Goal: Task Accomplishment & Management: Manage account settings

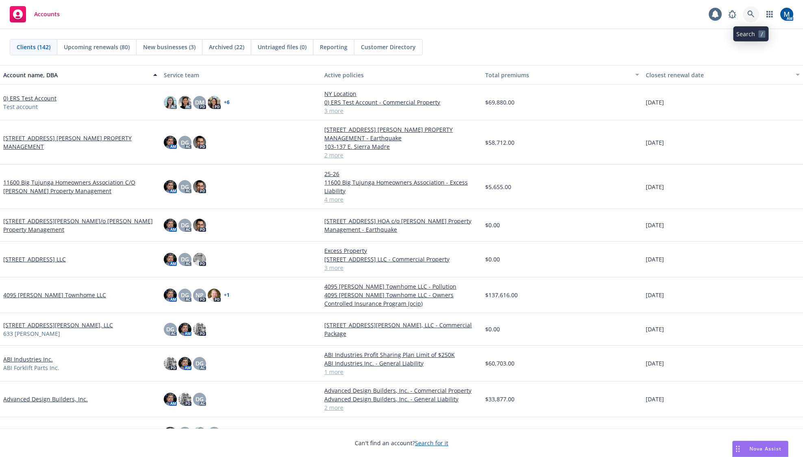
click at [759, 13] on link at bounding box center [751, 14] width 16 height 16
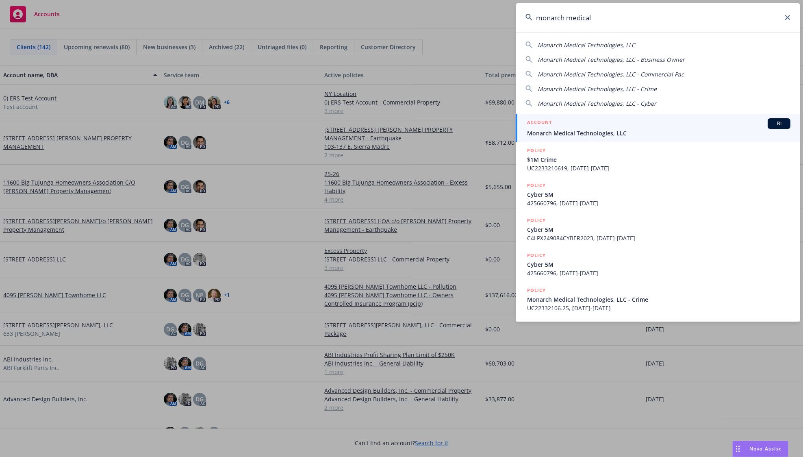
type input "monarch medical"
click at [615, 125] on div "ACCOUNT BI" at bounding box center [658, 123] width 263 height 11
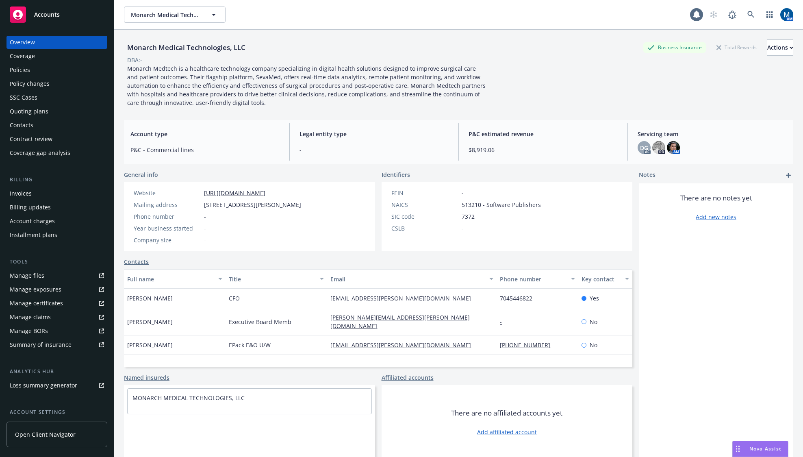
click at [35, 111] on div "Quoting plans" at bounding box center [29, 111] width 39 height 13
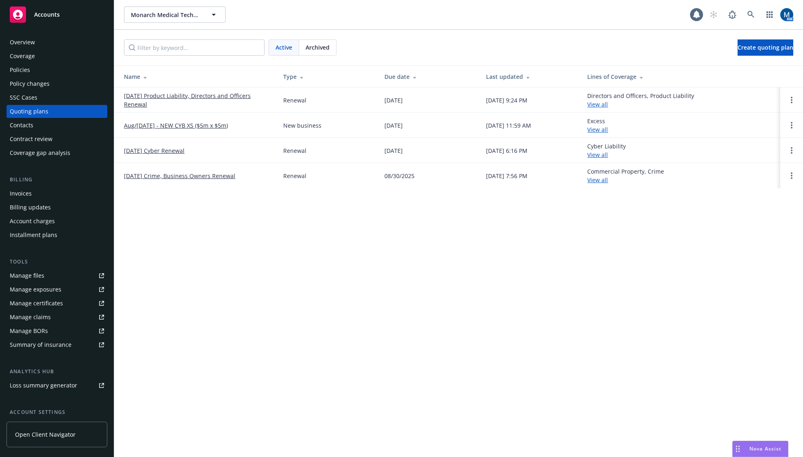
click at [54, 69] on div "Policies" at bounding box center [57, 69] width 94 height 13
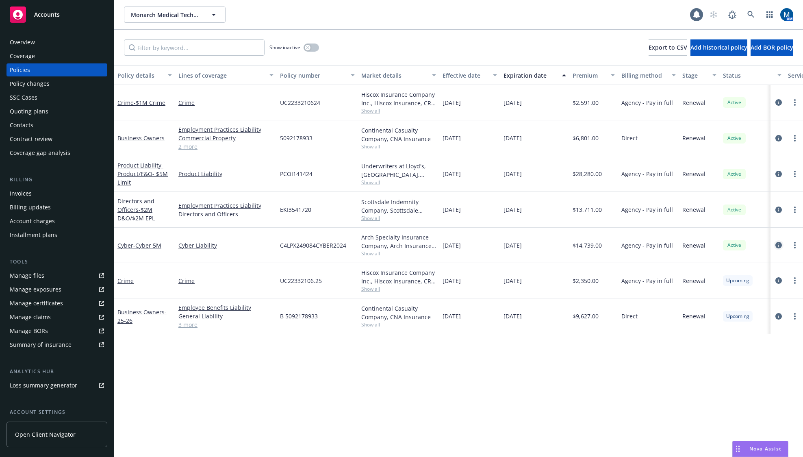
click at [779, 244] on icon "circleInformation" at bounding box center [779, 245] width 7 height 7
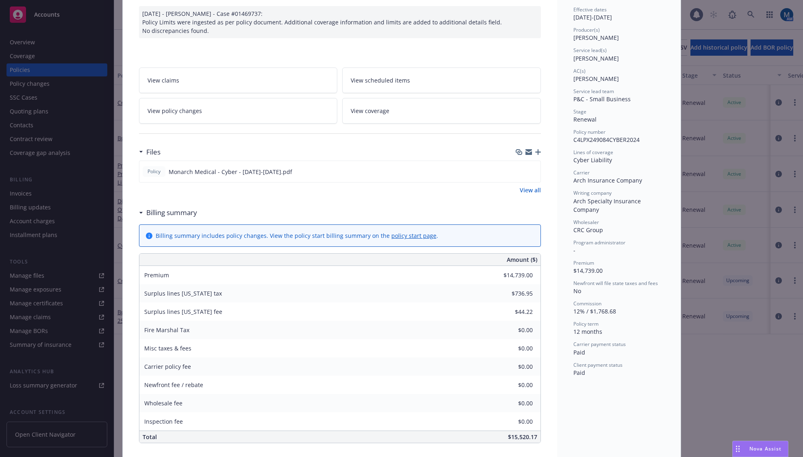
scroll to position [81, 0]
click at [716, 364] on div "Policy Cyber - Cyber 5M 02/14/2025 - Srilakshmi Netela - Case #01469737: Policy…" at bounding box center [401, 228] width 803 height 457
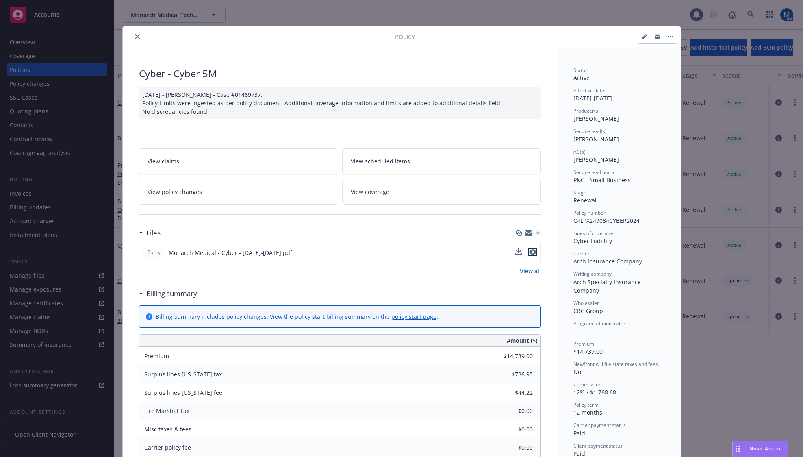
click at [530, 253] on icon "preview file" at bounding box center [532, 252] width 7 height 6
drag, startPoint x: 134, startPoint y: 35, endPoint x: 106, endPoint y: 39, distance: 28.7
click at [135, 35] on icon "close" at bounding box center [137, 36] width 5 height 5
click at [32, 41] on div "Policy Cyber - Cyber 5M 02/14/2025 - Srilakshmi Netela - Case #01469737: Policy…" at bounding box center [401, 228] width 803 height 457
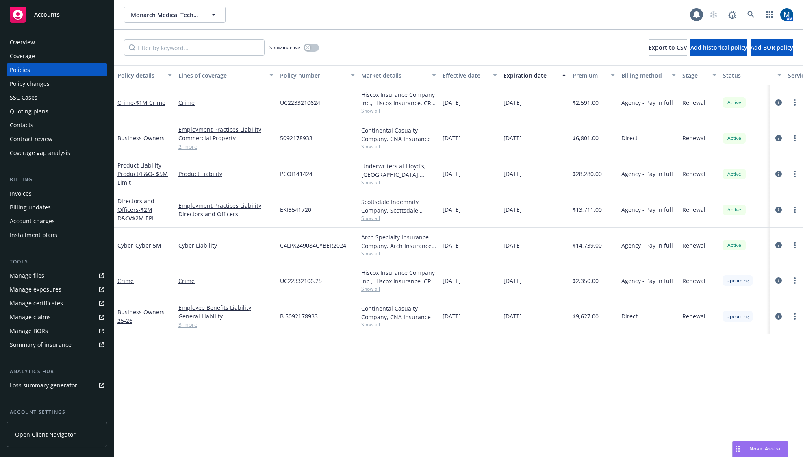
click at [23, 43] on div "Overview" at bounding box center [22, 42] width 25 height 13
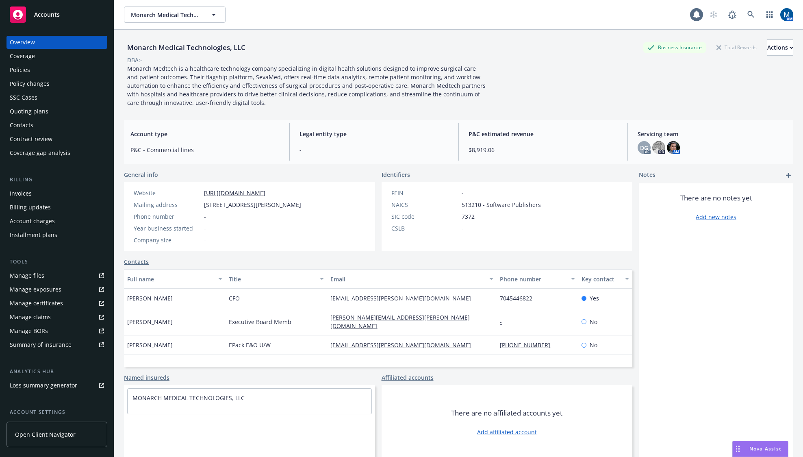
click at [25, 69] on div "Policies" at bounding box center [20, 69] width 20 height 13
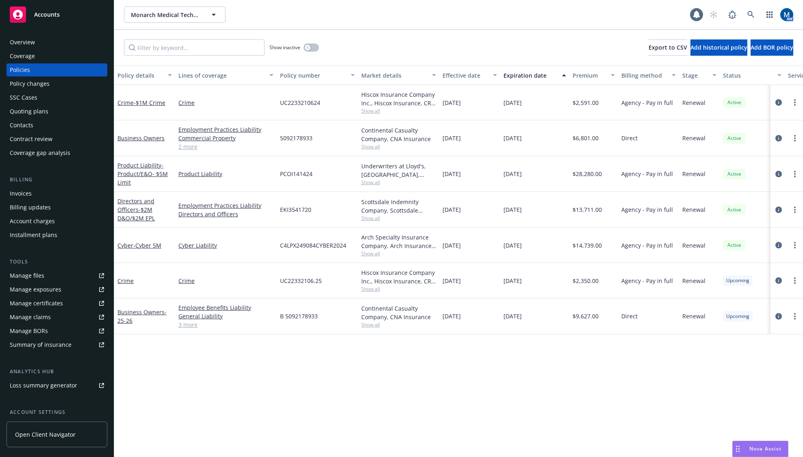
click at [349, 393] on div "Policy details Lines of coverage Policy number Market details Effective date Ex…" at bounding box center [458, 260] width 689 height 391
click at [344, 363] on div "Policy details Lines of coverage Policy number Market details Effective date Ex…" at bounding box center [458, 260] width 689 height 391
click at [779, 176] on icon "circleInformation" at bounding box center [779, 174] width 7 height 7
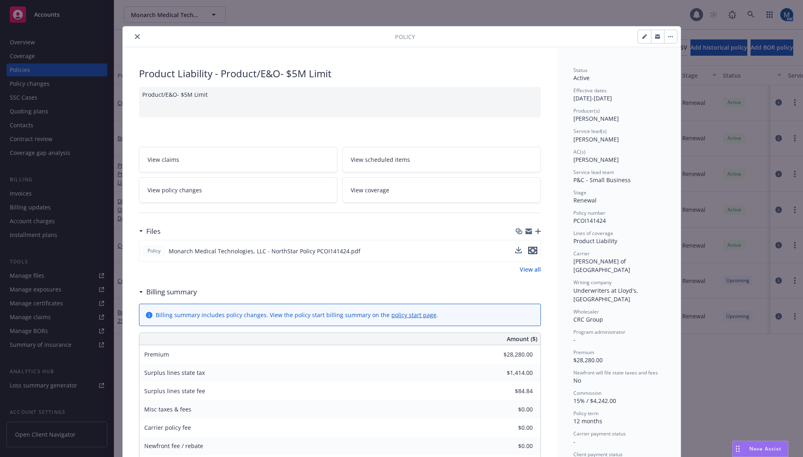
click at [531, 249] on icon "preview file" at bounding box center [532, 251] width 7 height 6
click at [136, 41] on button "close" at bounding box center [138, 37] width 10 height 10
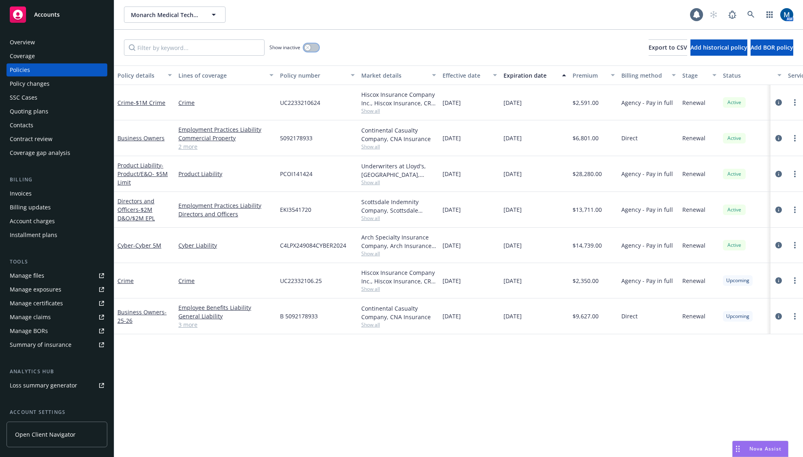
click at [314, 46] on button "button" at bounding box center [311, 47] width 15 height 8
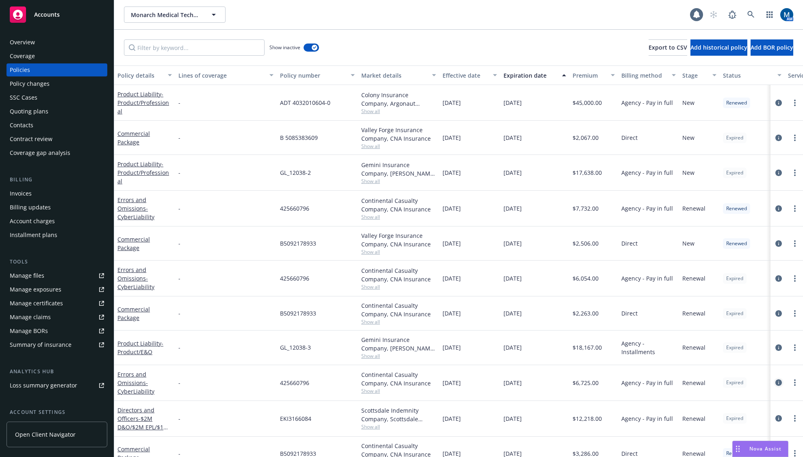
click at [776, 383] on icon "circleInformation" at bounding box center [779, 382] width 7 height 7
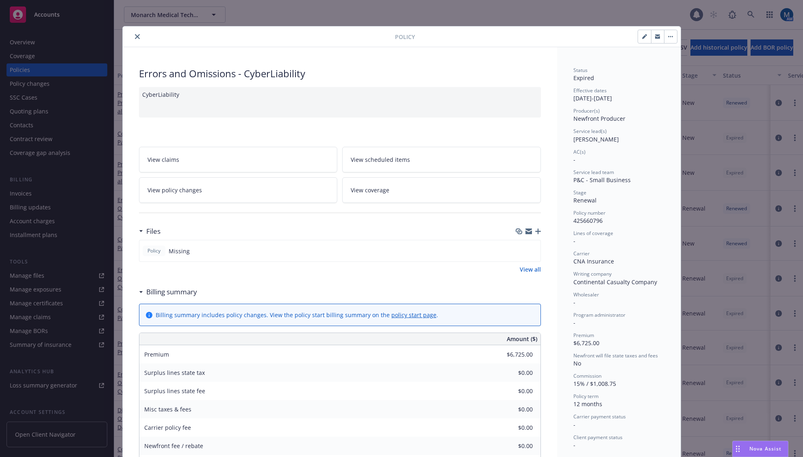
click at [135, 36] on icon "close" at bounding box center [137, 36] width 5 height 5
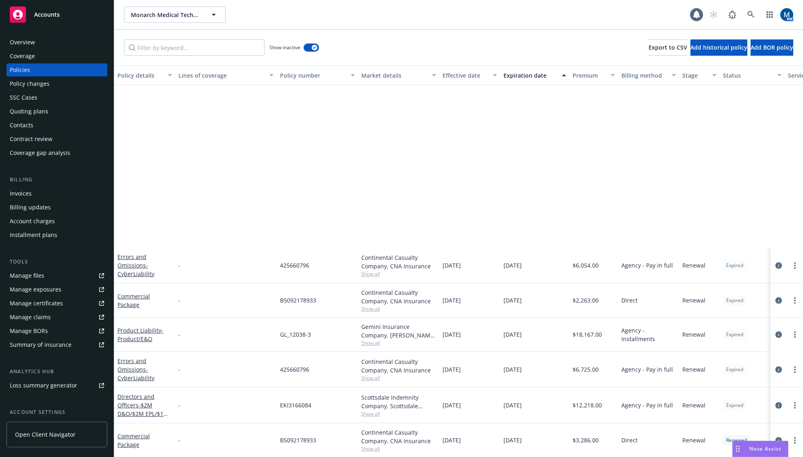
scroll to position [244, 0]
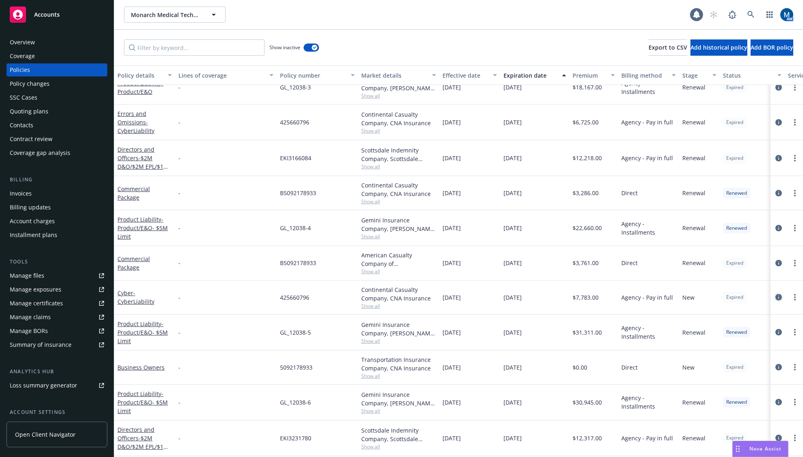
click at [776, 297] on icon "circleInformation" at bounding box center [779, 297] width 7 height 7
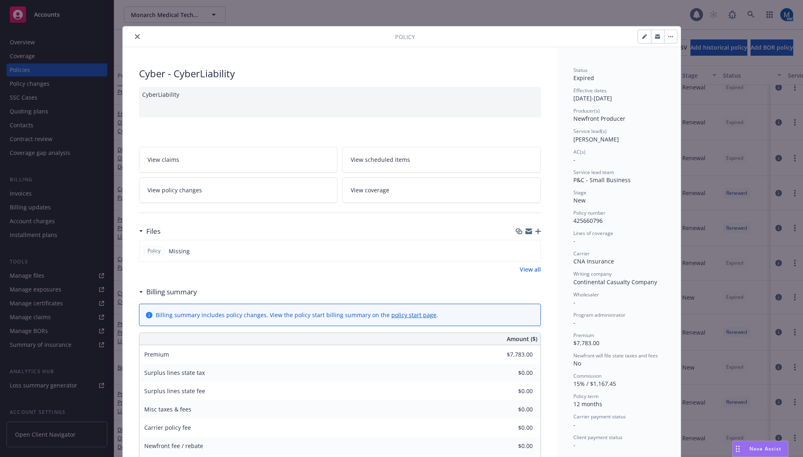
click at [135, 35] on icon "close" at bounding box center [137, 36] width 5 height 5
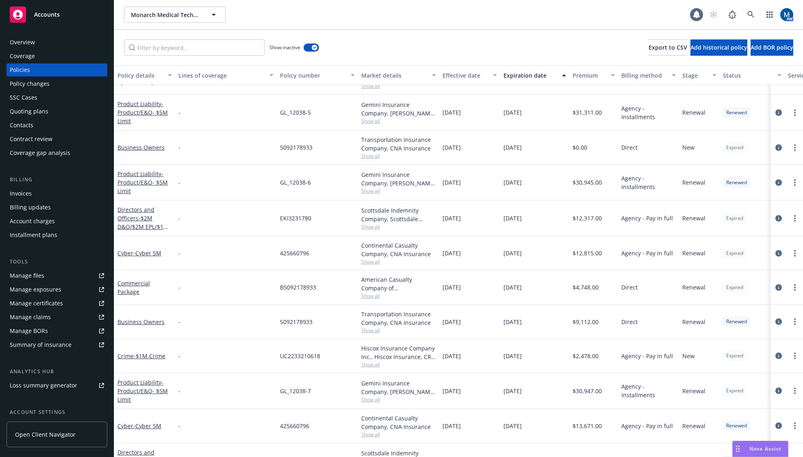
scroll to position [488, 0]
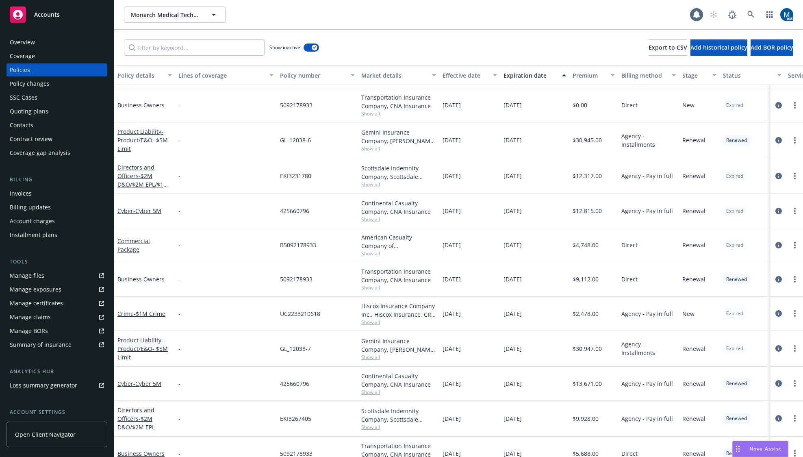
click at [776, 384] on icon "circleInformation" at bounding box center [779, 383] width 7 height 7
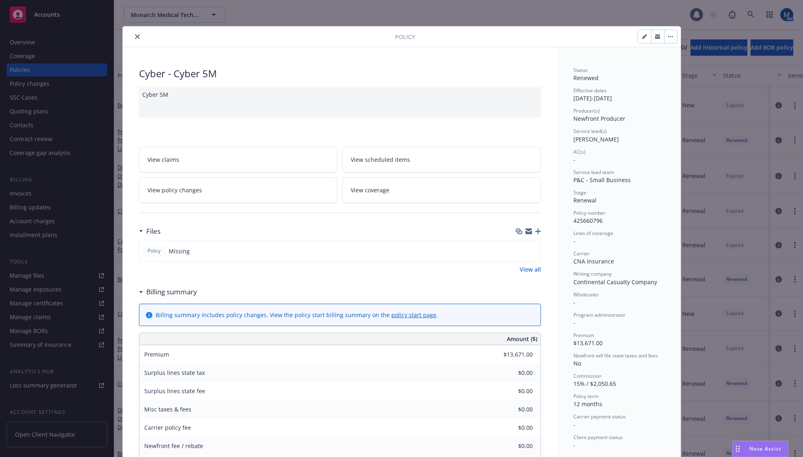
click at [136, 36] on button "close" at bounding box center [138, 37] width 10 height 10
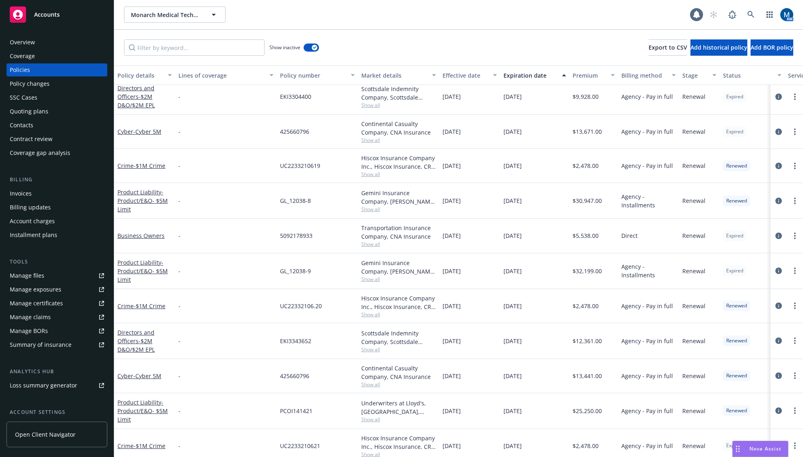
scroll to position [854, 0]
click at [776, 374] on icon "circleInformation" at bounding box center [779, 375] width 7 height 7
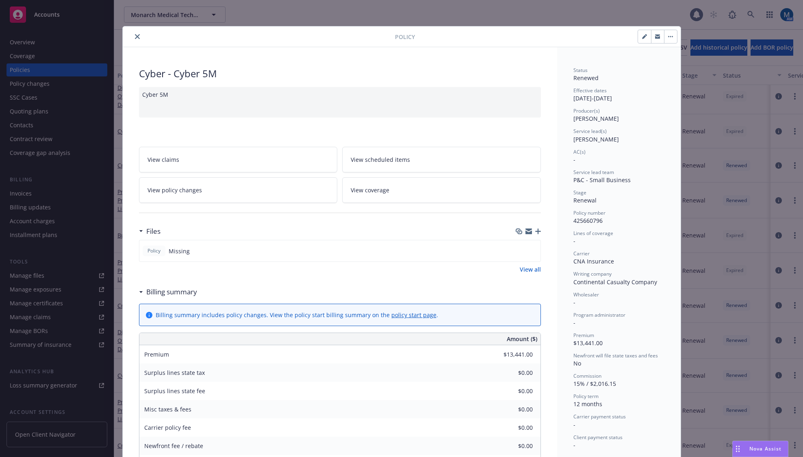
click at [132, 42] on div "Policy" at bounding box center [402, 36] width 558 height 21
click at [135, 37] on icon "close" at bounding box center [137, 36] width 5 height 5
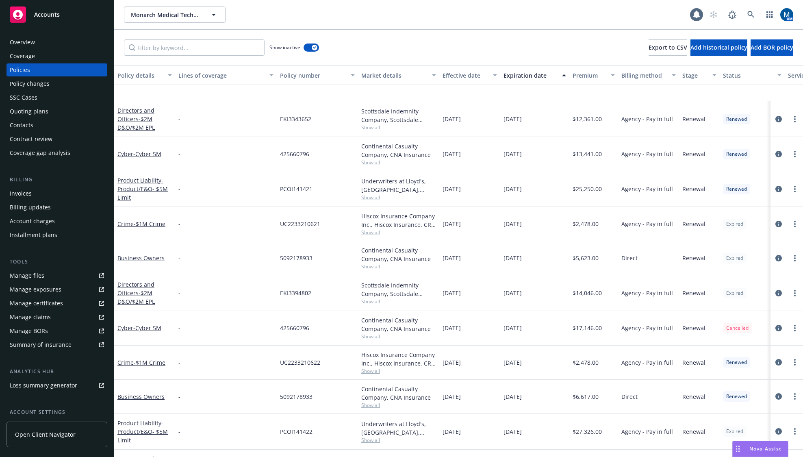
scroll to position [1179, 0]
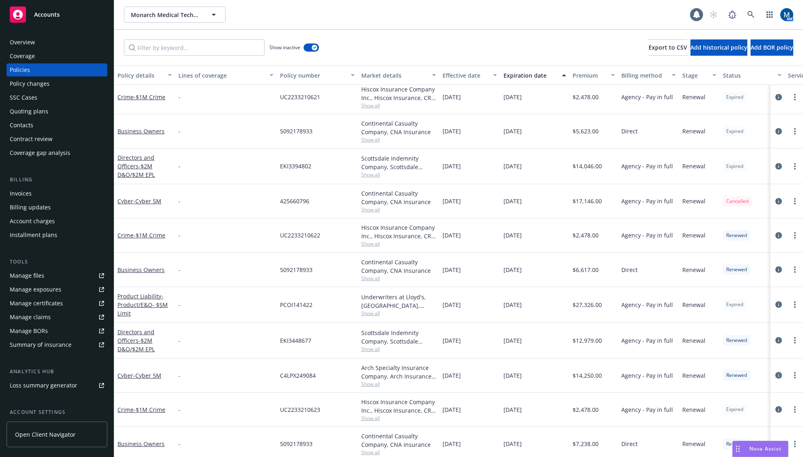
click at [776, 375] on icon "circleInformation" at bounding box center [779, 375] width 7 height 7
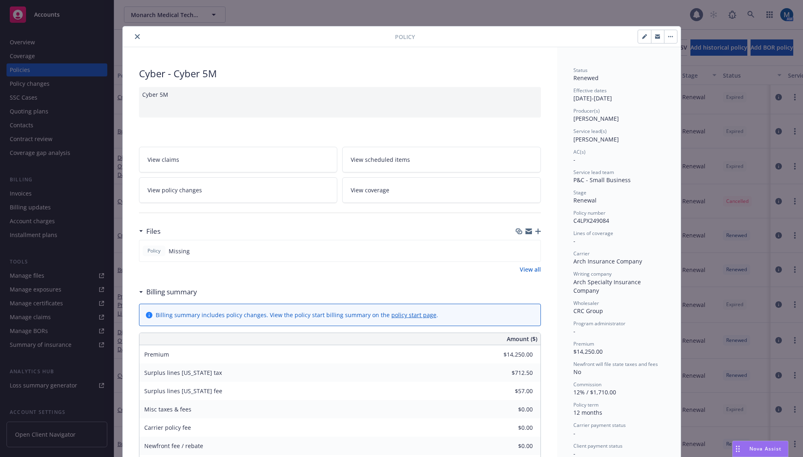
click at [133, 36] on button "close" at bounding box center [138, 37] width 10 height 10
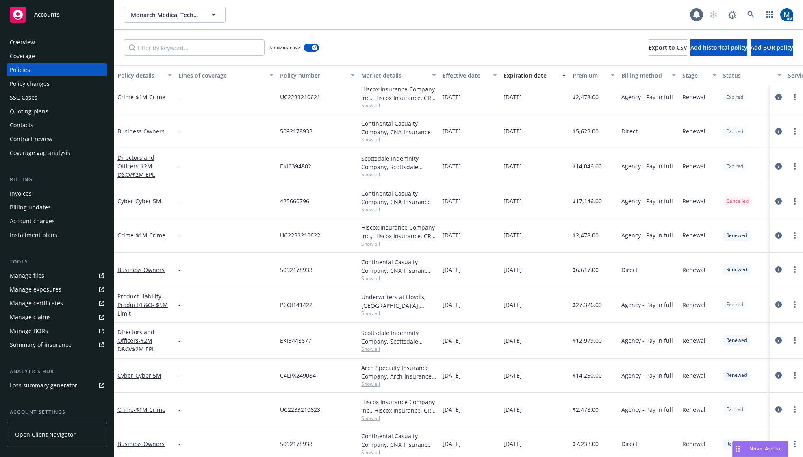
click at [135, 37] on div "Show inactive Export to CSV Add historical policy Add BOR policy" at bounding box center [458, 48] width 689 height 36
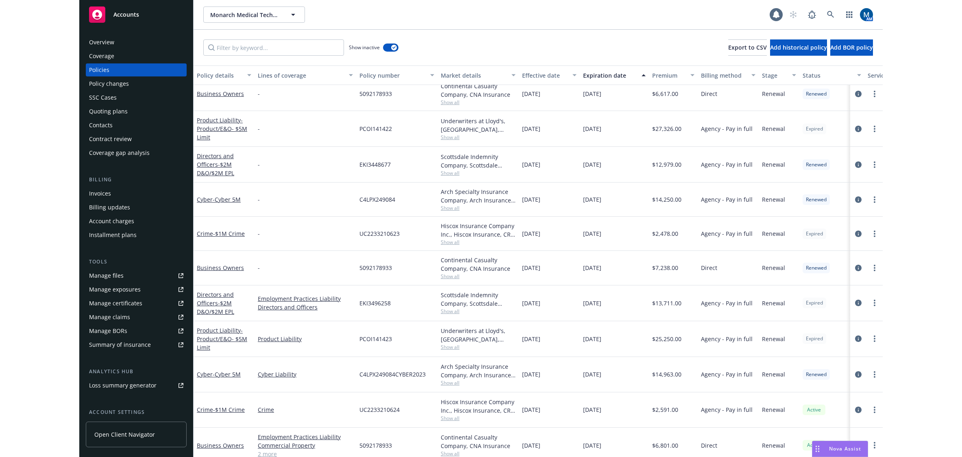
scroll to position [1382, 0]
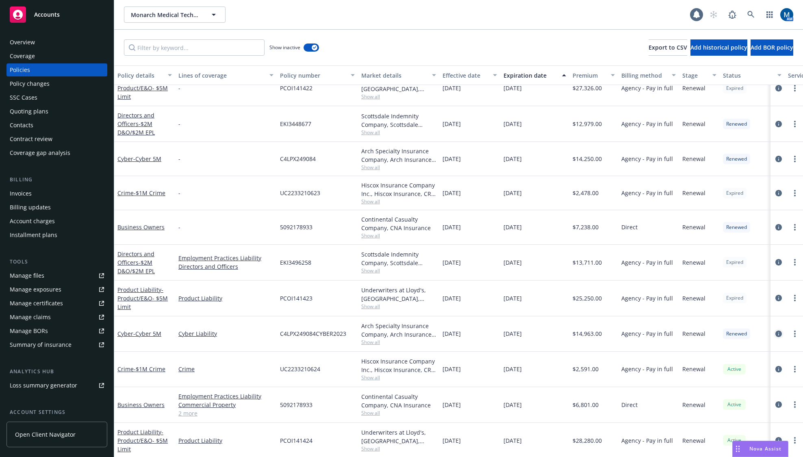
click at [776, 335] on icon "circleInformation" at bounding box center [779, 333] width 7 height 7
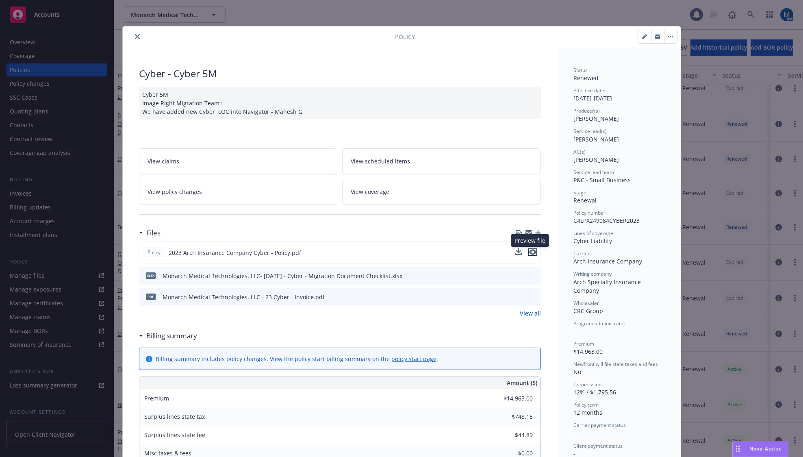
click at [532, 250] on icon "preview file" at bounding box center [532, 252] width 7 height 6
click at [135, 37] on icon "close" at bounding box center [137, 36] width 5 height 5
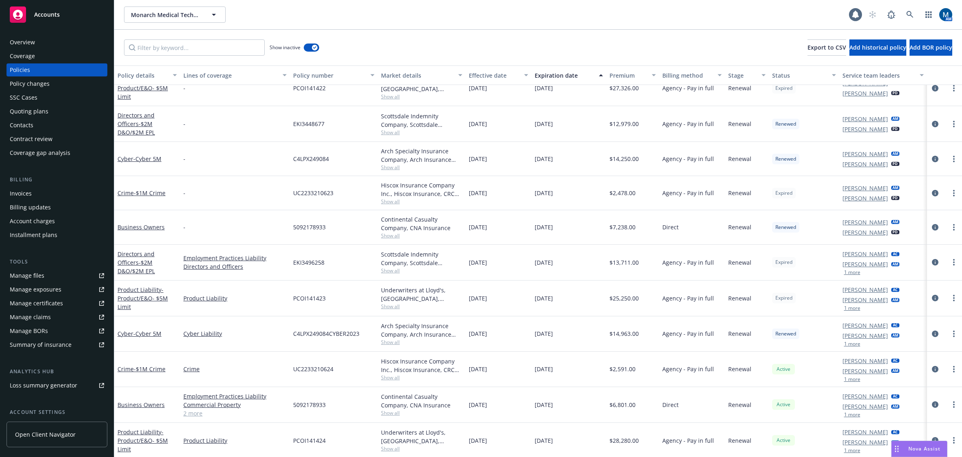
scroll to position [1488, 0]
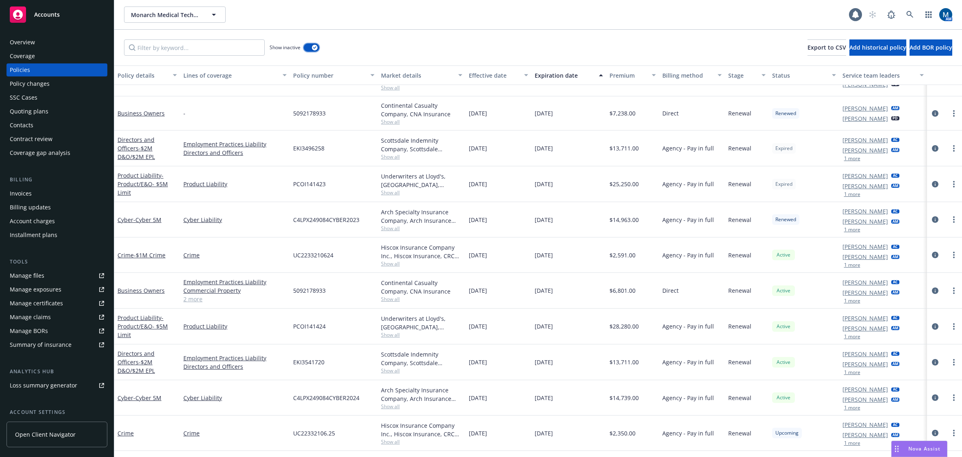
click at [308, 48] on button "button" at bounding box center [311, 47] width 15 height 8
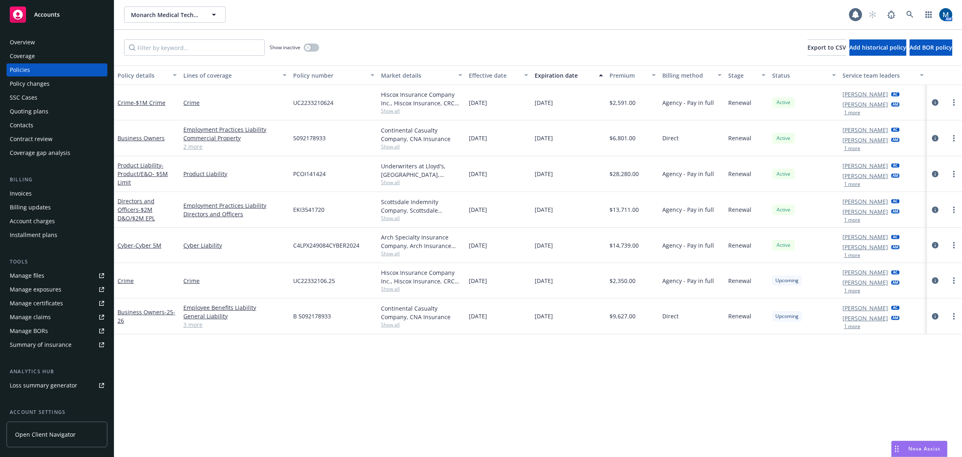
click at [40, 274] on div "Manage files" at bounding box center [27, 275] width 35 height 13
click at [45, 306] on div "Manage certificates" at bounding box center [36, 303] width 53 height 13
click at [45, 48] on div "Overview" at bounding box center [57, 42] width 94 height 13
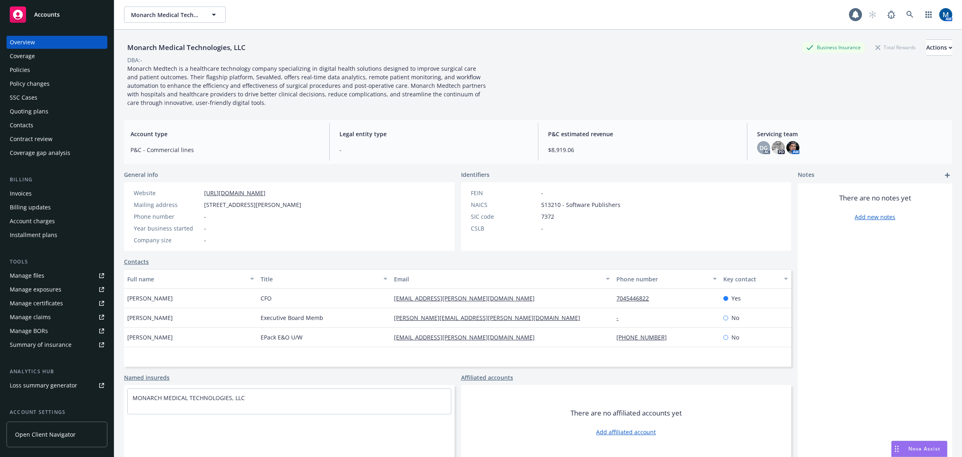
click at [35, 65] on div "Policies" at bounding box center [57, 69] width 94 height 13
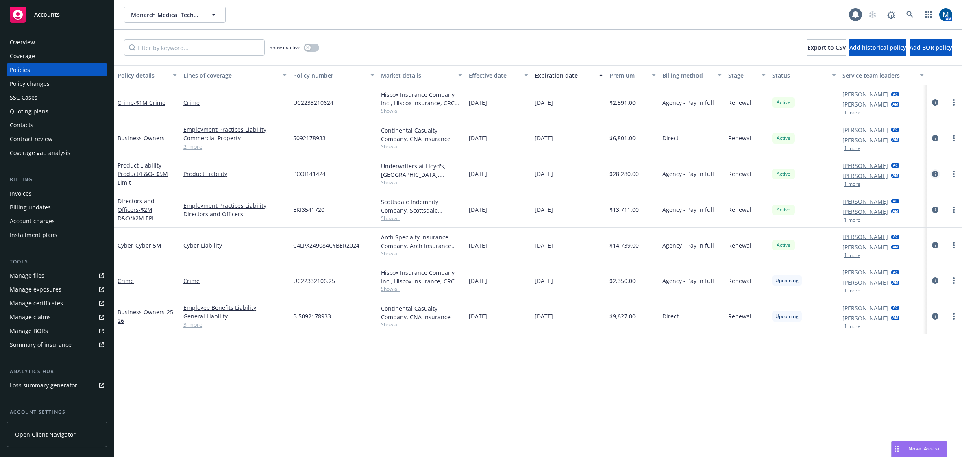
click at [803, 172] on icon "circleInformation" at bounding box center [935, 174] width 7 height 7
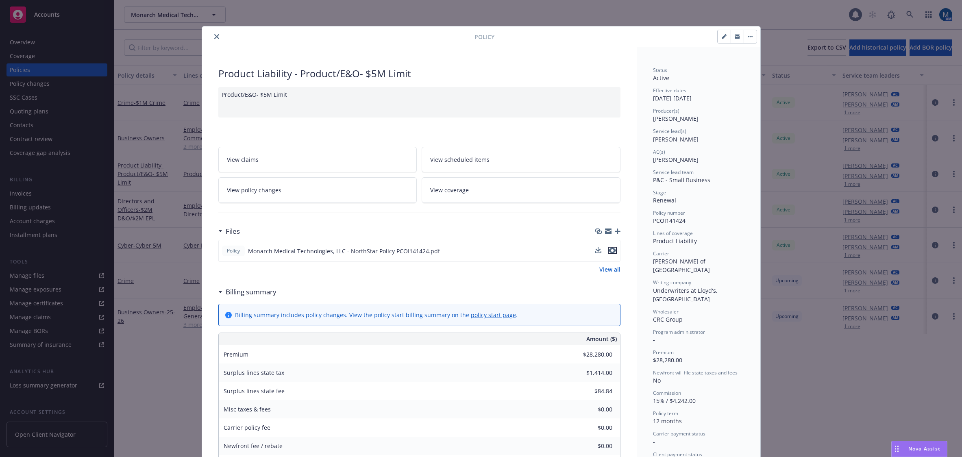
click at [609, 251] on icon "preview file" at bounding box center [612, 251] width 7 height 6
click at [214, 38] on icon "close" at bounding box center [216, 36] width 5 height 5
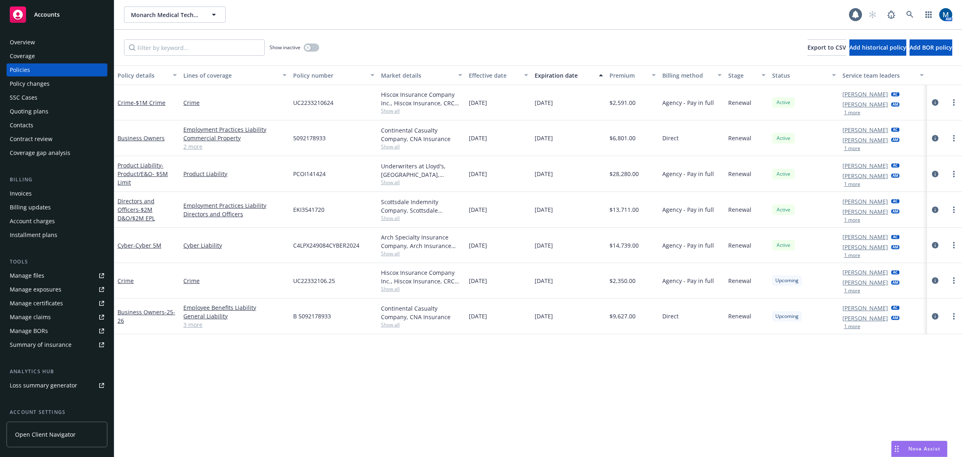
click at [269, 367] on div "Policy details Lines of coverage Policy number Market details Effective date Ex…" at bounding box center [538, 260] width 848 height 391
click at [25, 43] on div "Overview" at bounding box center [22, 42] width 25 height 13
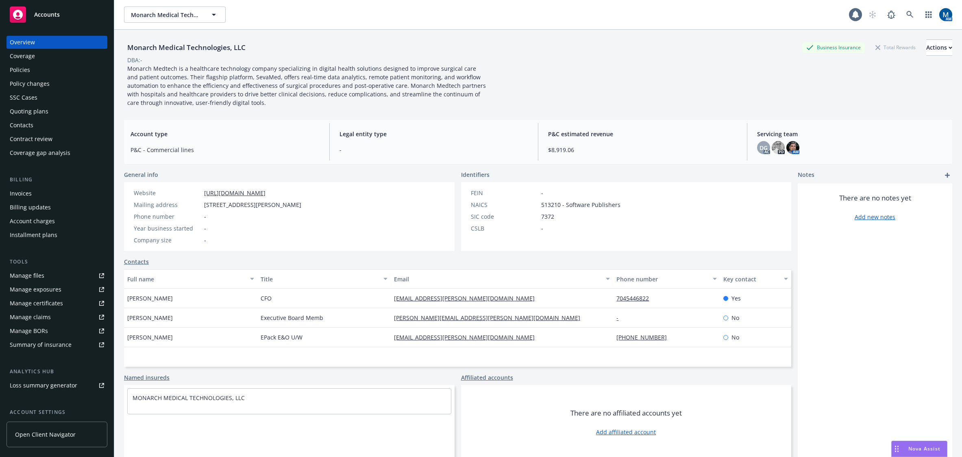
click at [48, 65] on div "Policies" at bounding box center [57, 69] width 94 height 13
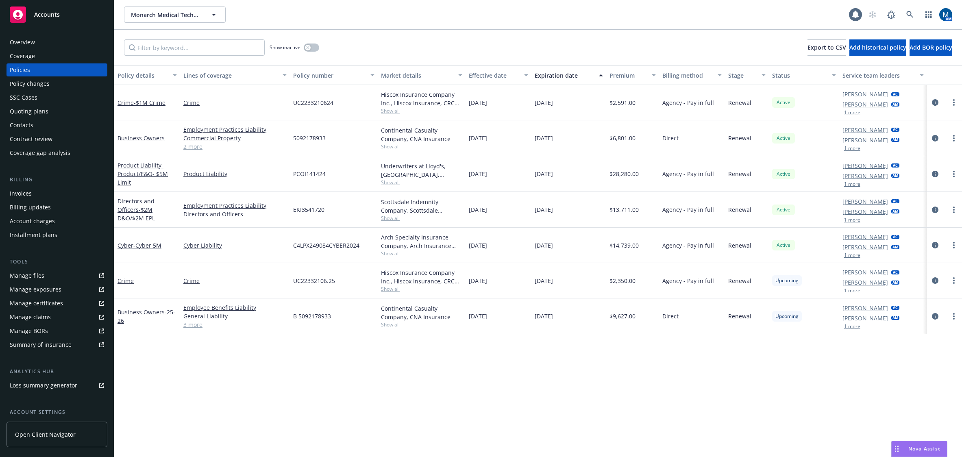
click at [391, 183] on span "Show all" at bounding box center [421, 182] width 81 height 7
click at [664, 439] on div "Policy details Lines of coverage Policy number Market details Effective date Ex…" at bounding box center [538, 260] width 848 height 391
click at [390, 251] on span "Show all" at bounding box center [421, 253] width 81 height 7
click at [638, 419] on div "Policy details Lines of coverage Policy number Market details Effective date Ex…" at bounding box center [538, 260] width 848 height 391
click at [56, 5] on link "Accounts" at bounding box center [57, 14] width 101 height 23
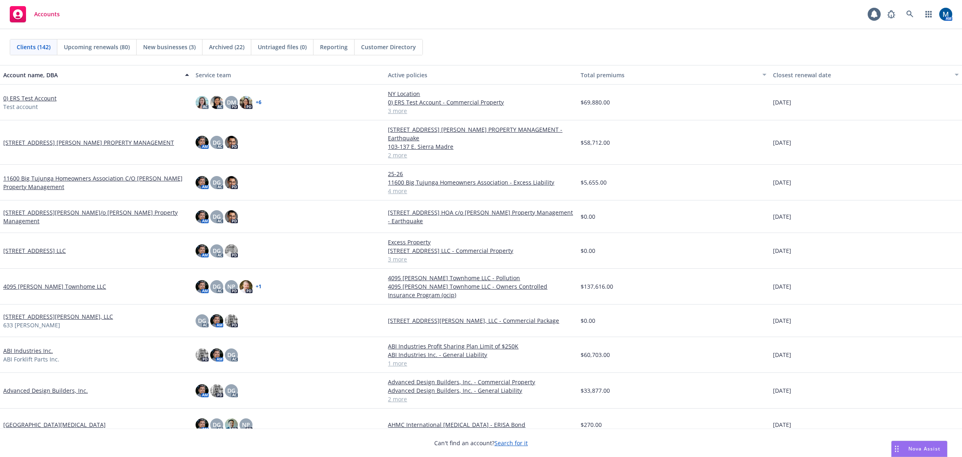
drag, startPoint x: 646, startPoint y: 44, endPoint x: 839, endPoint y: 29, distance: 193.7
click at [651, 44] on div "Clients (142) Upcoming renewals (80) New businesses (3) Archived (22) Untriaged…" at bounding box center [481, 47] width 942 height 16
click at [803, 19] on link at bounding box center [910, 14] width 16 height 16
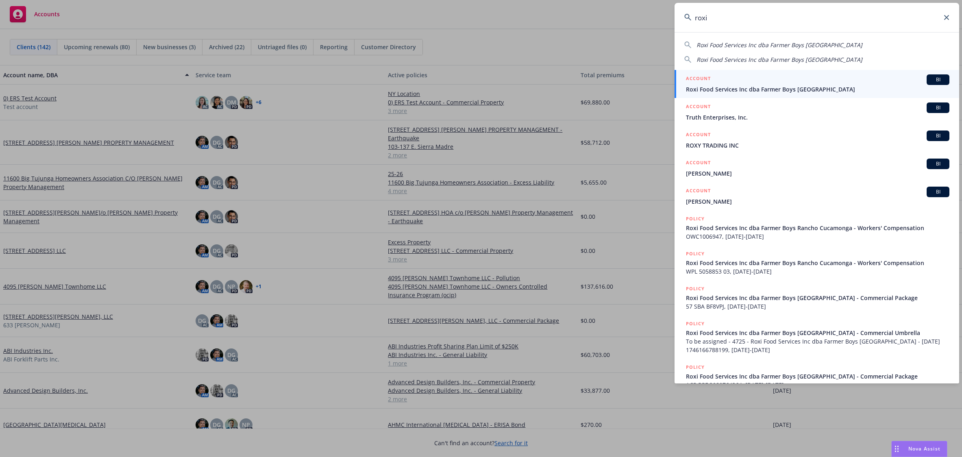
type input "roxi"
click at [741, 83] on div "ACCOUNT BI" at bounding box center [817, 79] width 263 height 11
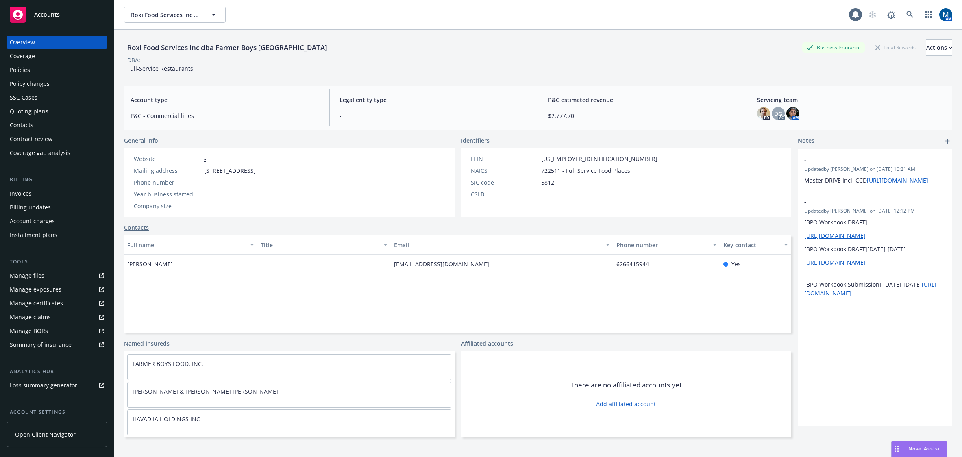
click at [50, 72] on div "Policies" at bounding box center [57, 69] width 94 height 13
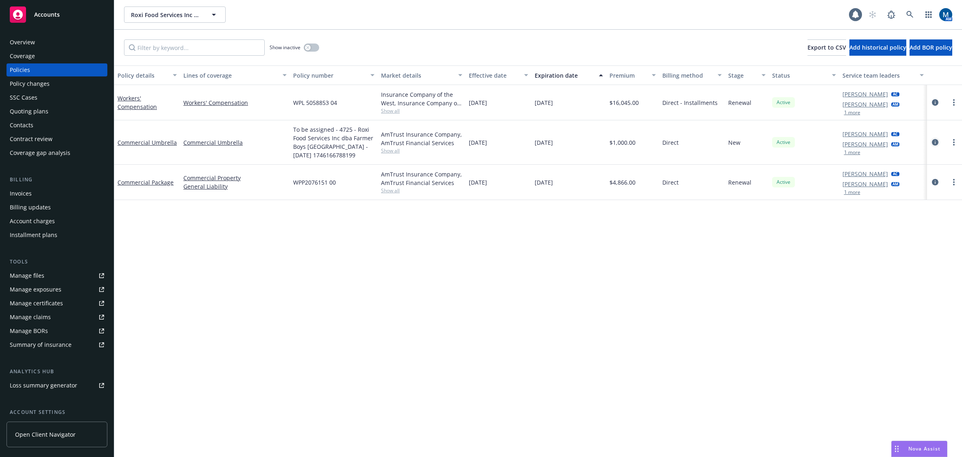
click at [803, 143] on icon "circleInformation" at bounding box center [935, 142] width 7 height 7
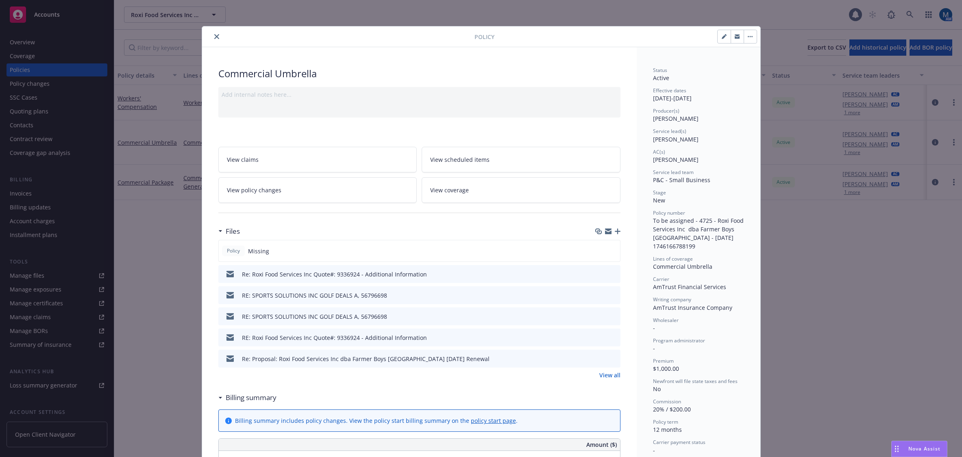
click at [723, 38] on icon "button" at bounding box center [724, 36] width 5 height 5
select select "NEW"
select select "12"
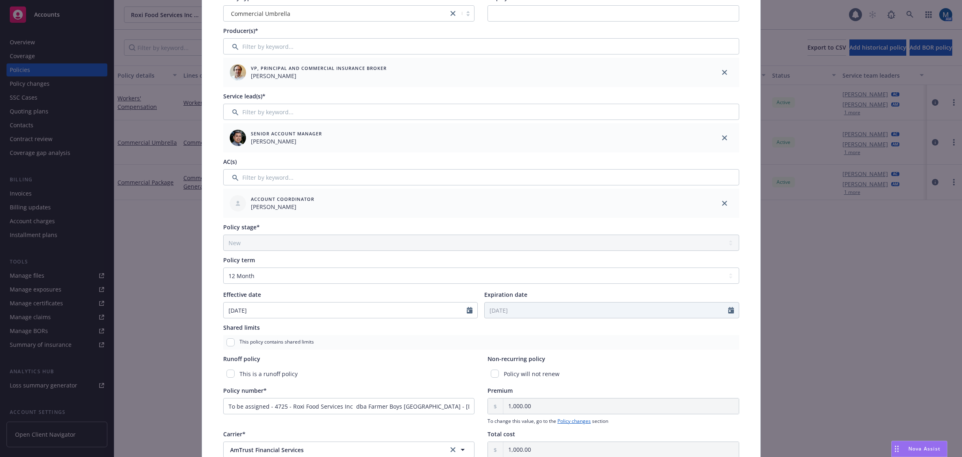
scroll to position [81, 0]
click at [313, 406] on input "To be assigned - 4725 - Roxi Food Services Inc dba Farmer Boys Rancho Cucamonga…" at bounding box center [349, 405] width 252 height 16
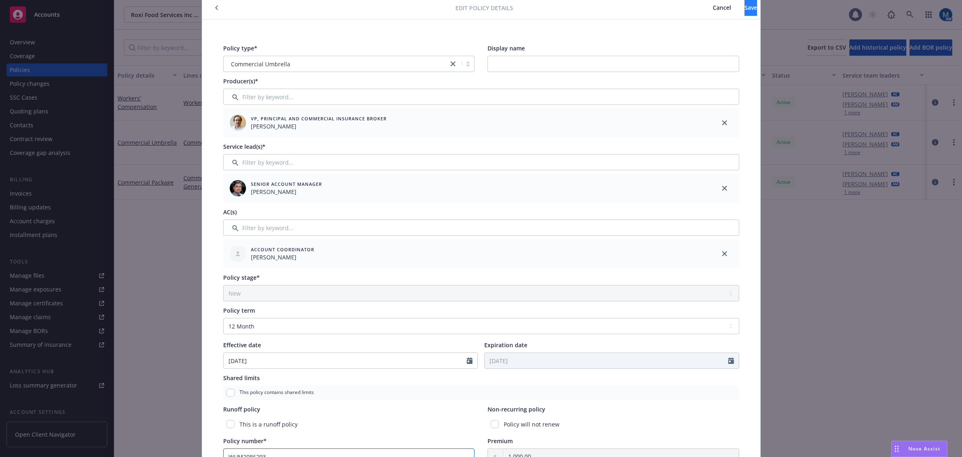
scroll to position [0, 0]
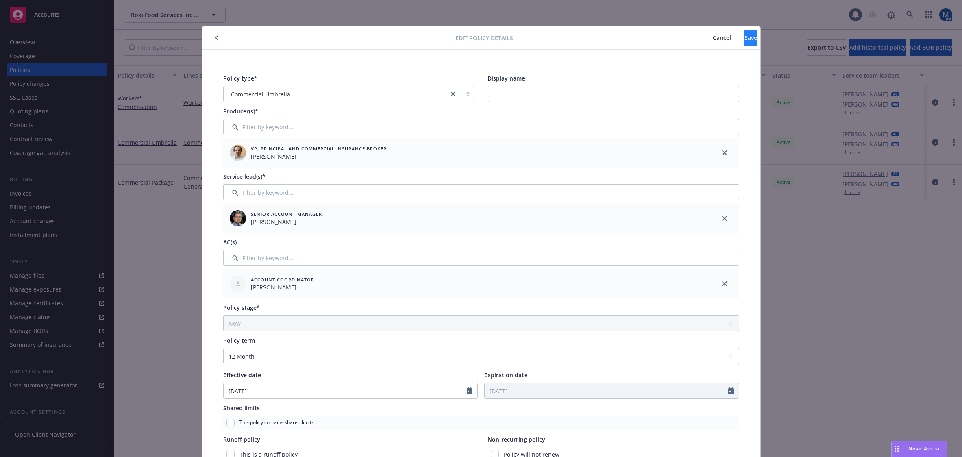
type input "WUM2086293"
click at [746, 41] on button "Save" at bounding box center [750, 38] width 13 height 16
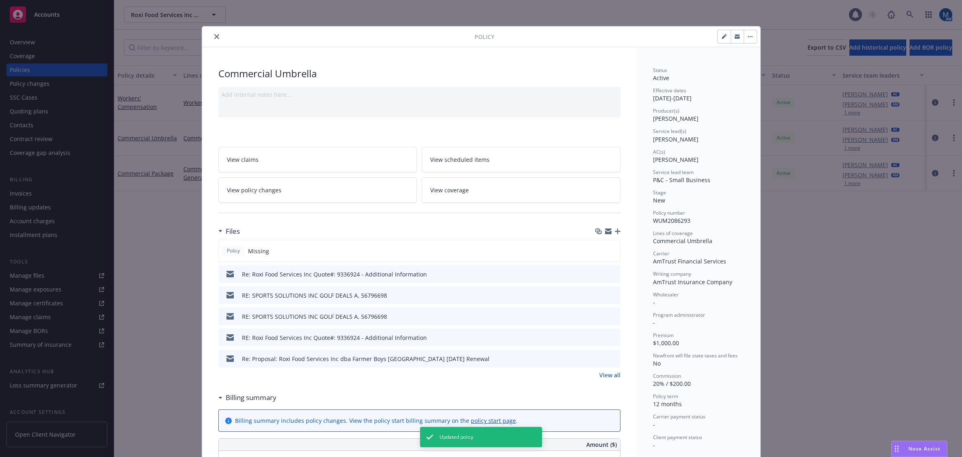
click at [216, 37] on button "close" at bounding box center [217, 37] width 10 height 10
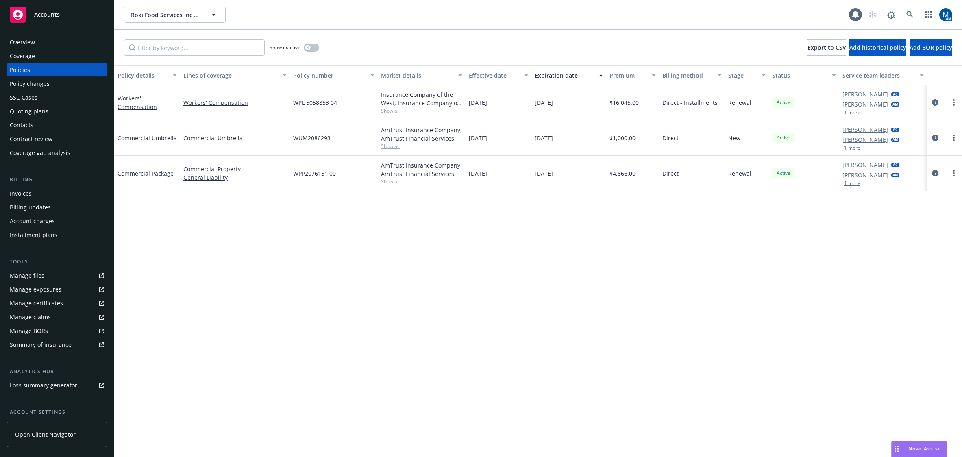
click at [45, 13] on span "Accounts" at bounding box center [47, 14] width 26 height 7
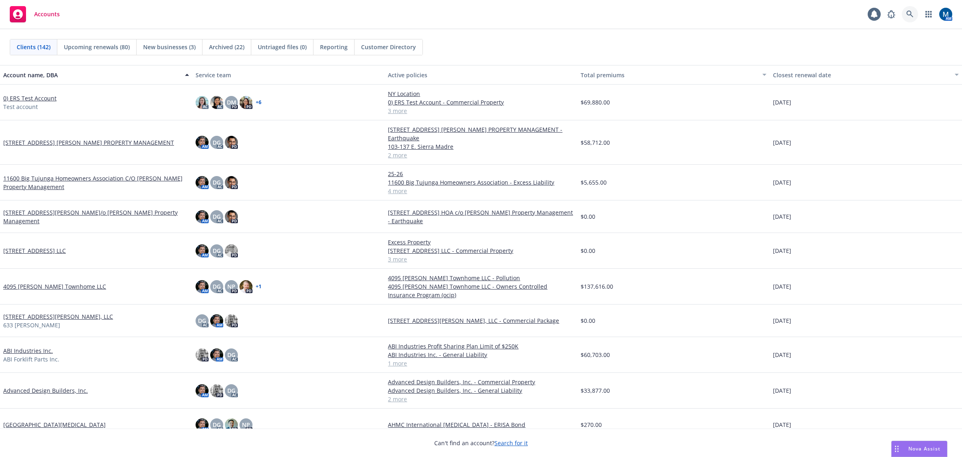
click at [803, 15] on icon at bounding box center [909, 14] width 7 height 7
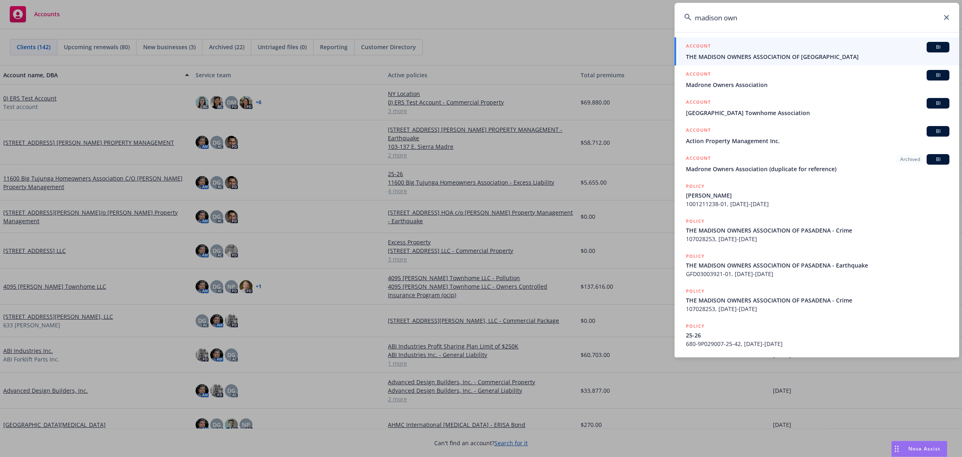
type input "madison own"
click at [785, 50] on div "ACCOUNT BI" at bounding box center [817, 47] width 263 height 11
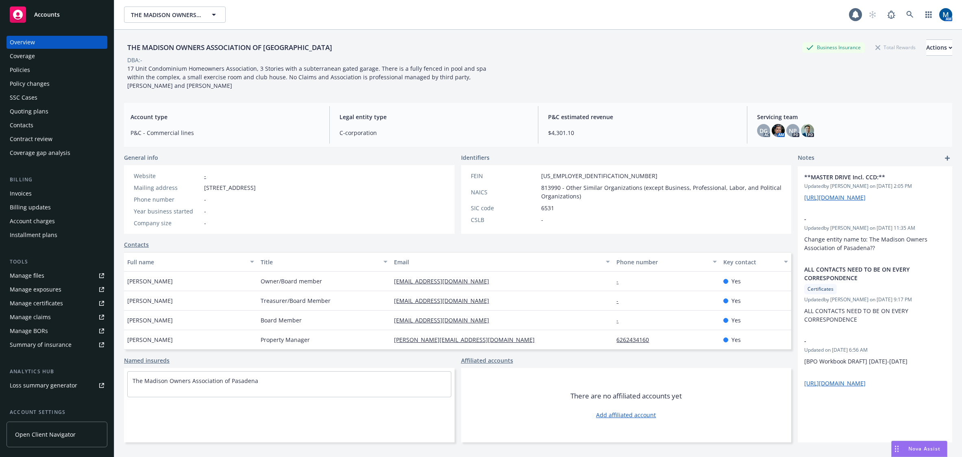
click at [61, 111] on div "Quoting plans" at bounding box center [57, 111] width 94 height 13
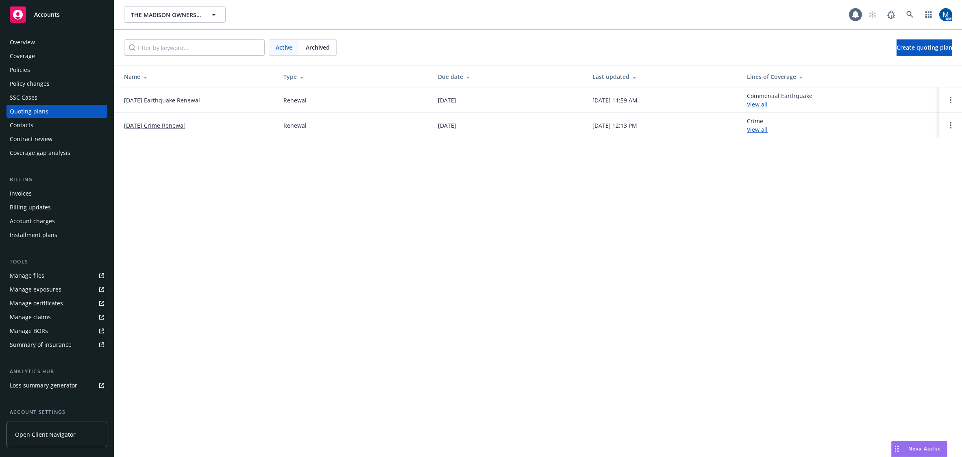
click at [48, 127] on div "Contacts" at bounding box center [57, 125] width 94 height 13
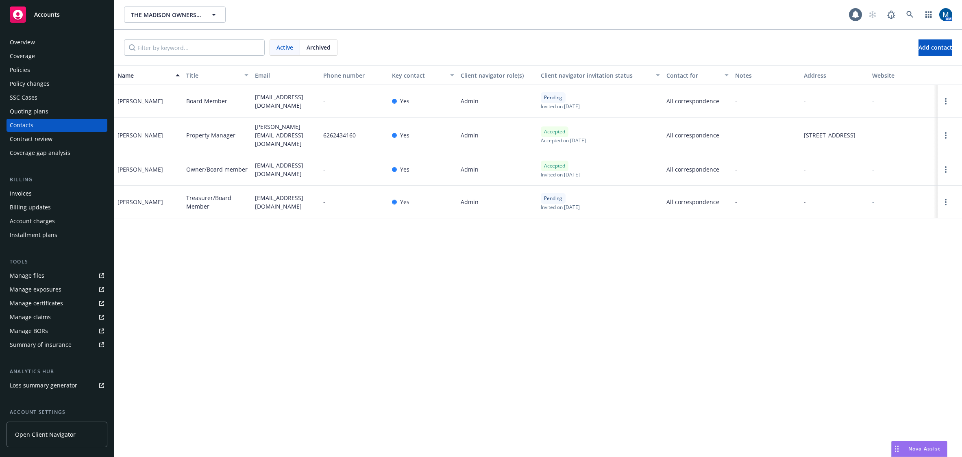
click at [70, 64] on div "Policies" at bounding box center [57, 69] width 94 height 13
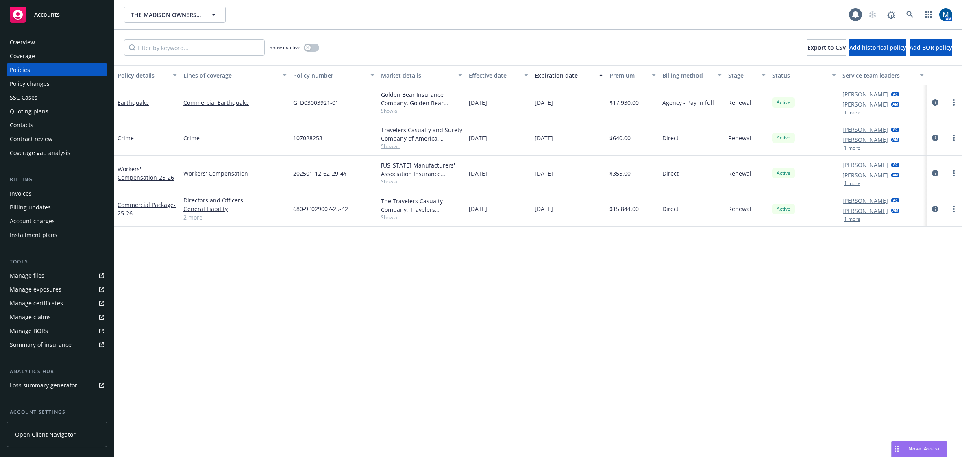
click at [803, 223] on div "Denisse Gonzales AC Marlowe Milo AM 1 more" at bounding box center [883, 209] width 88 height 36
click at [803, 220] on button "1 more" at bounding box center [852, 219] width 16 height 5
click at [803, 185] on button "1 more" at bounding box center [852, 183] width 16 height 5
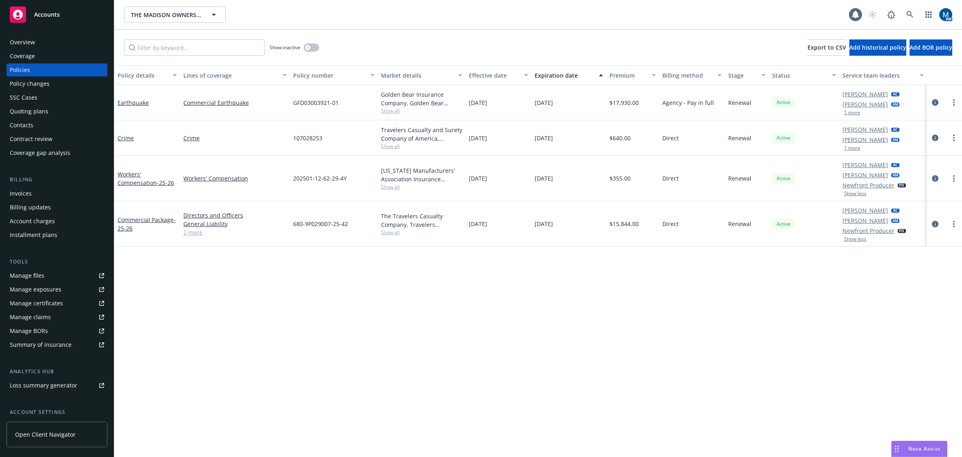
click at [803, 146] on button "1 more" at bounding box center [852, 148] width 16 height 5
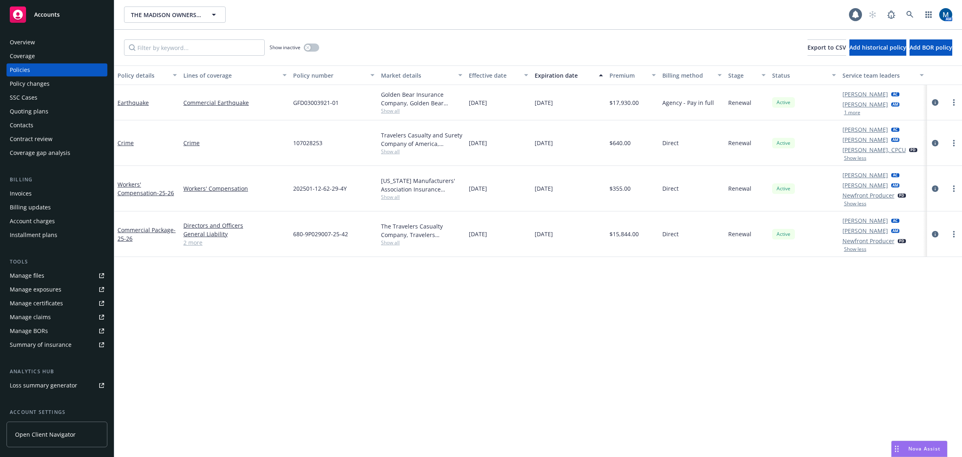
click at [803, 113] on button "1 more" at bounding box center [852, 112] width 16 height 5
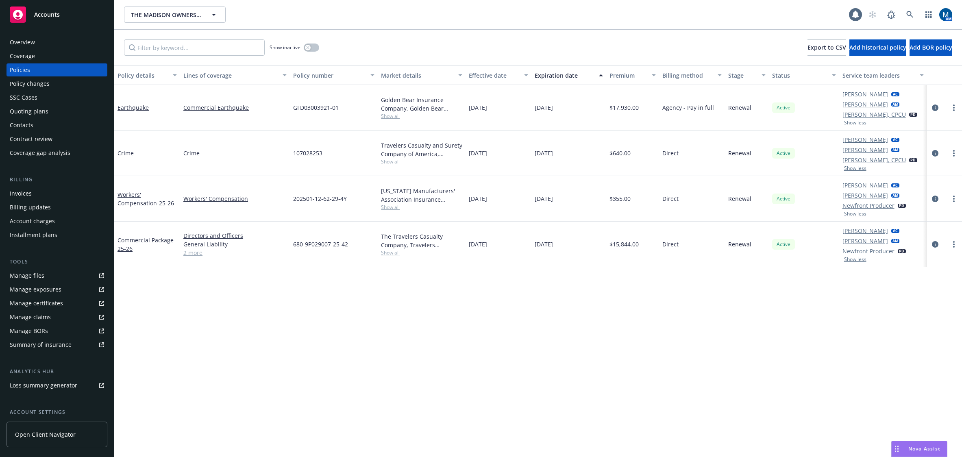
click at [803, 319] on div "Policy details Lines of coverage Policy number Market details Effective date Ex…" at bounding box center [538, 260] width 848 height 391
click at [40, 190] on div "Invoices" at bounding box center [57, 193] width 94 height 13
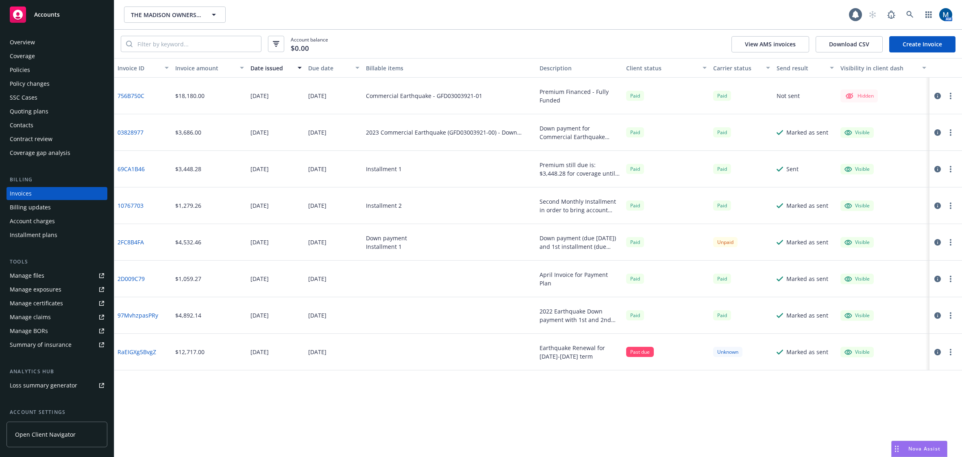
click at [39, 70] on div "Policies" at bounding box center [57, 69] width 94 height 13
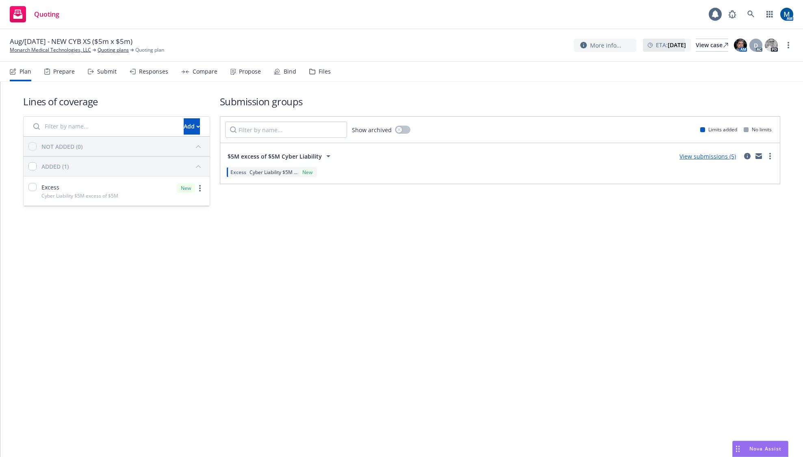
click at [111, 72] on div "Submit" at bounding box center [107, 71] width 20 height 7
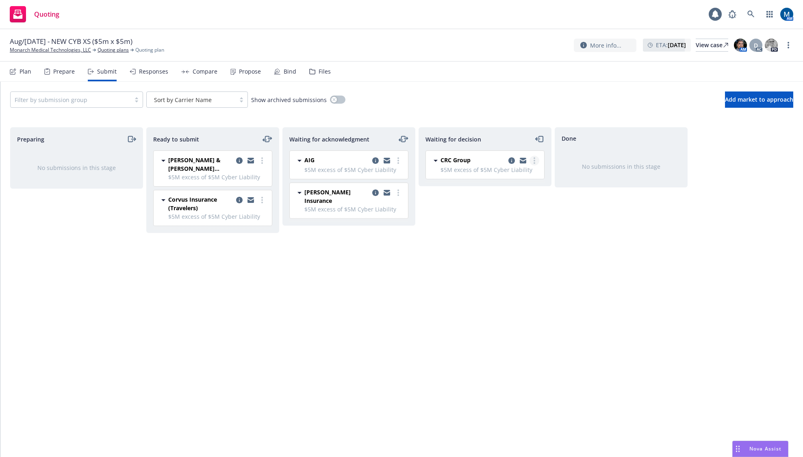
click at [538, 160] on link "more" at bounding box center [535, 161] width 10 height 10
click at [505, 208] on span "Add accepted decision" at bounding box center [498, 210] width 81 height 8
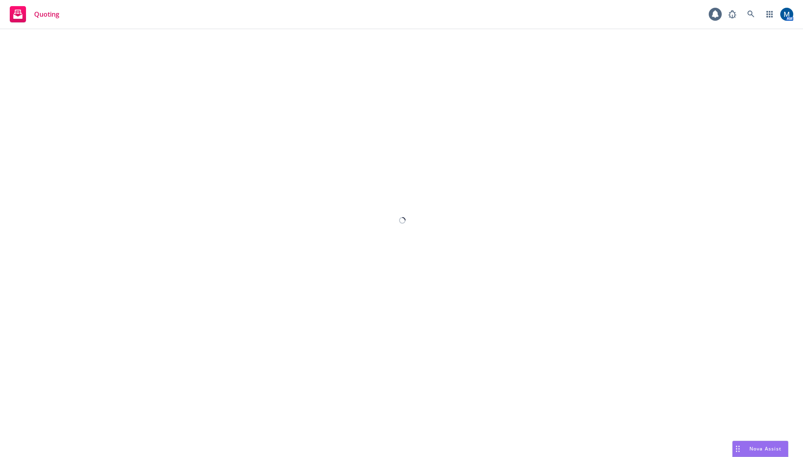
select select "12"
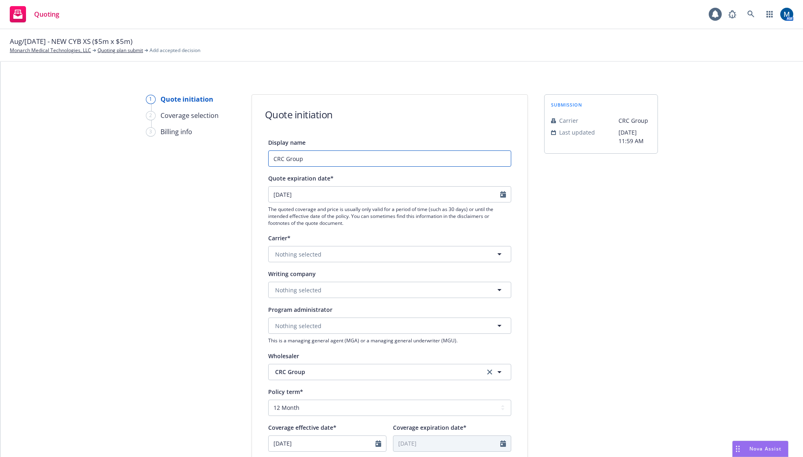
click at [361, 160] on input "CRC Group" at bounding box center [389, 158] width 243 height 16
type input "C"
type input "E-Risk"
click at [349, 254] on button "Nothing selected" at bounding box center [389, 254] width 243 height 16
type input "e"
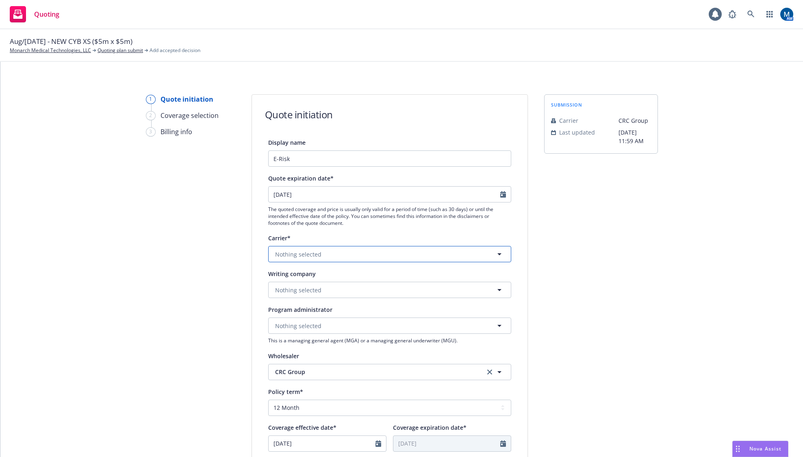
click at [310, 254] on span "Nothing selected" at bounding box center [298, 254] width 46 height 9
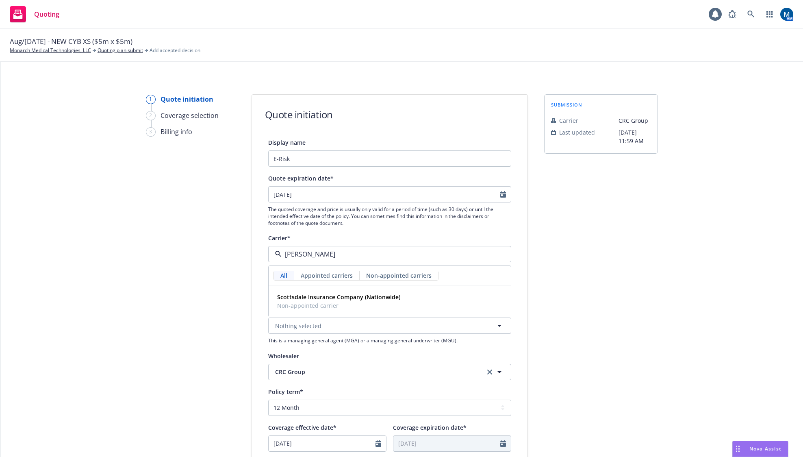
type input "scotts"
click at [316, 297] on strong "Scottsdale Insurance Company (Nationwide)" at bounding box center [338, 297] width 123 height 8
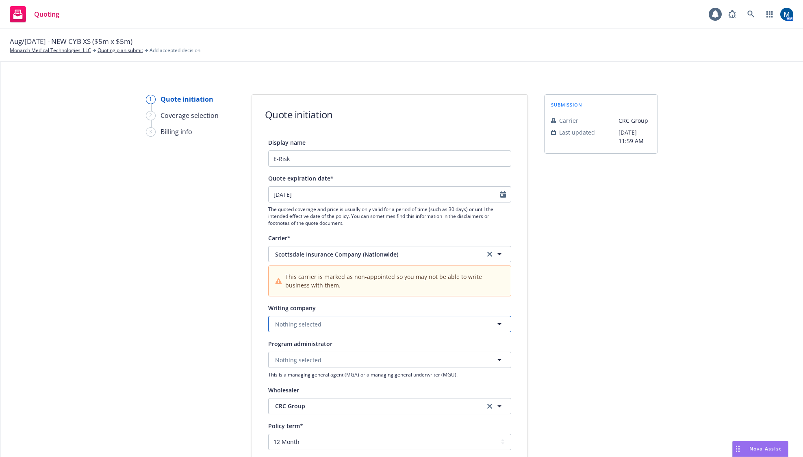
click at [308, 320] on span "Nothing selected" at bounding box center [298, 324] width 46 height 9
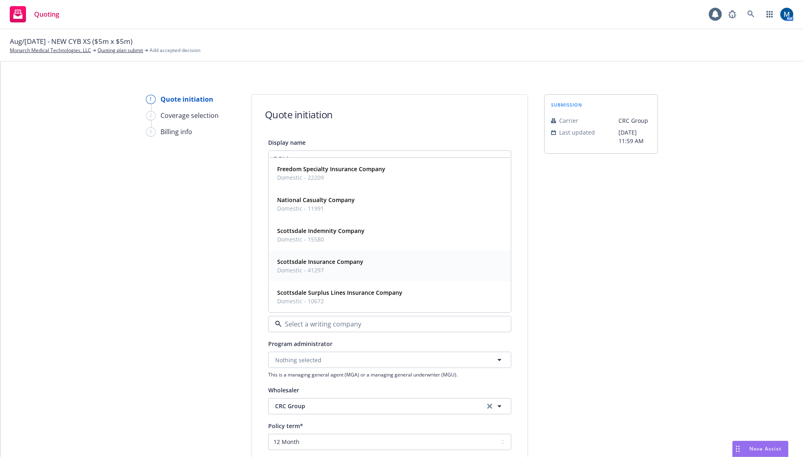
click at [351, 265] on strong "Scottsdale Insurance Company" at bounding box center [320, 262] width 86 height 8
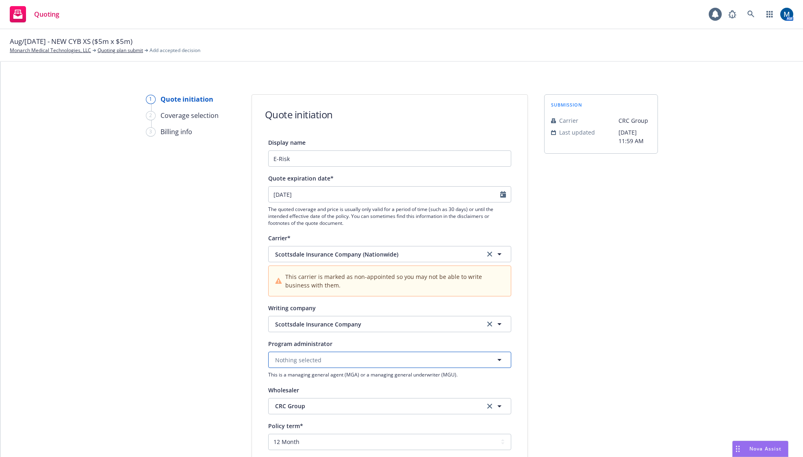
click at [315, 362] on span "Nothing selected" at bounding box center [298, 360] width 46 height 9
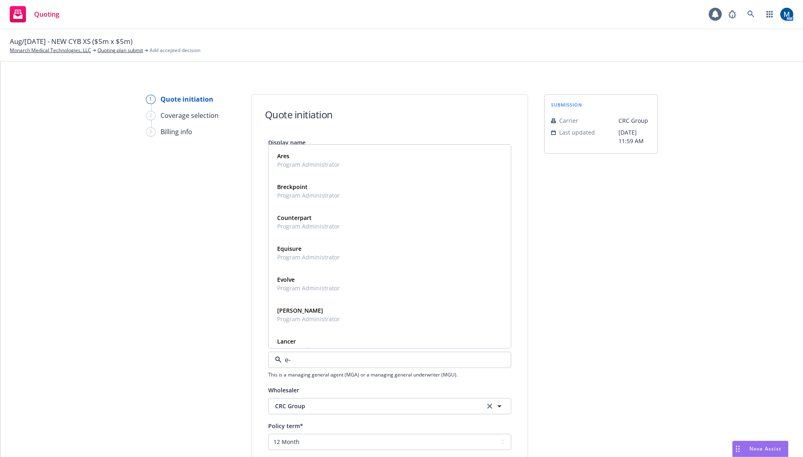
type input "e-r"
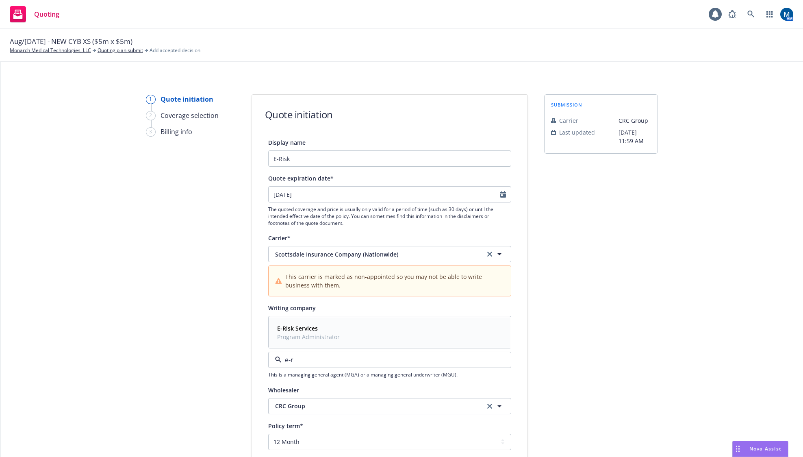
click at [317, 331] on span "E-Risk Services" at bounding box center [308, 328] width 63 height 9
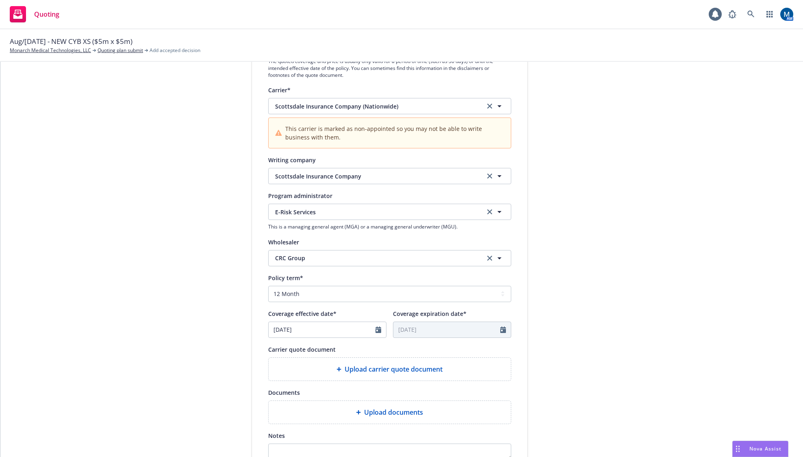
scroll to position [163, 0]
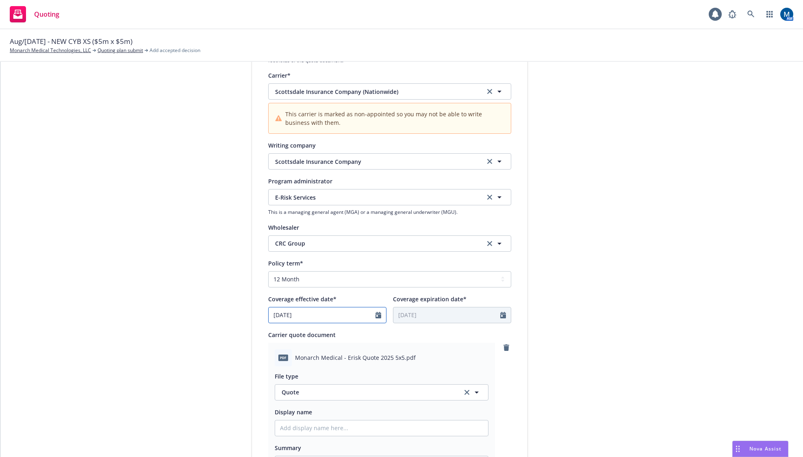
click at [376, 315] on icon "Calendar" at bounding box center [379, 315] width 6 height 7
select select "8"
click at [344, 412] on span "29" at bounding box center [344, 411] width 11 height 10
type input "08/29/2025"
type input "08/29/2026"
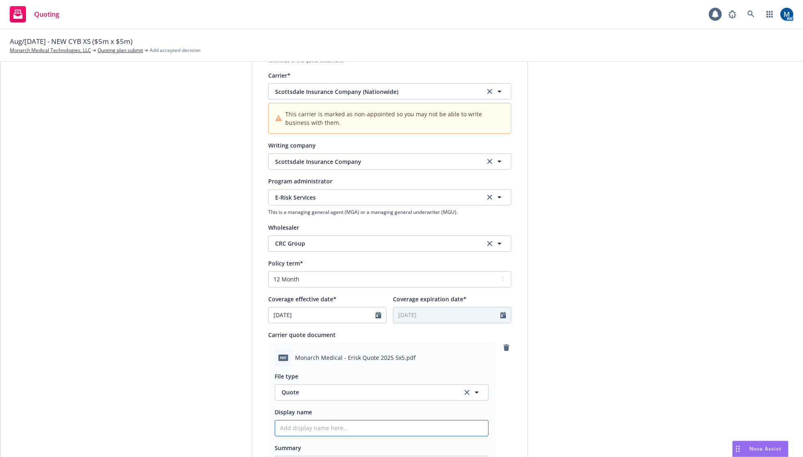
click at [330, 422] on input "Display name" at bounding box center [381, 427] width 213 height 15
type textarea "x"
type input "2"
type textarea "x"
type input "25"
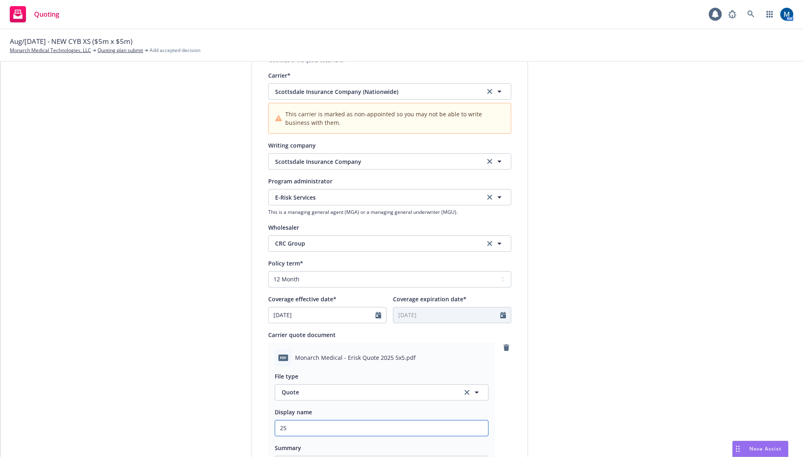
type textarea "x"
type input "25-"
type textarea "x"
type input "25-2"
type textarea "x"
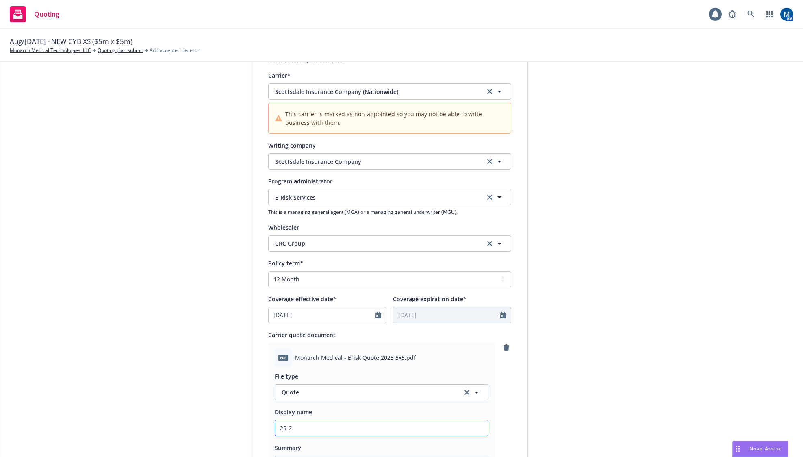
type input "25-26"
type textarea "x"
type input "25-26"
type textarea "x"
type input "25-26 X"
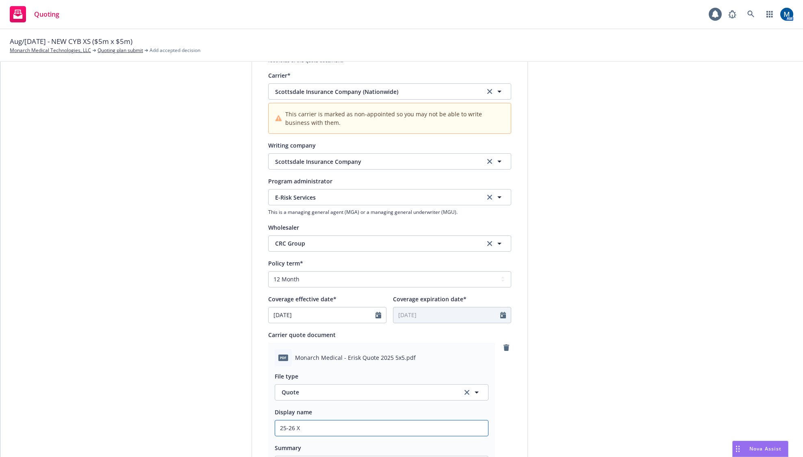
type textarea "x"
type input "25-26 XS"
type textarea "x"
type input "25-26 XS"
type textarea "x"
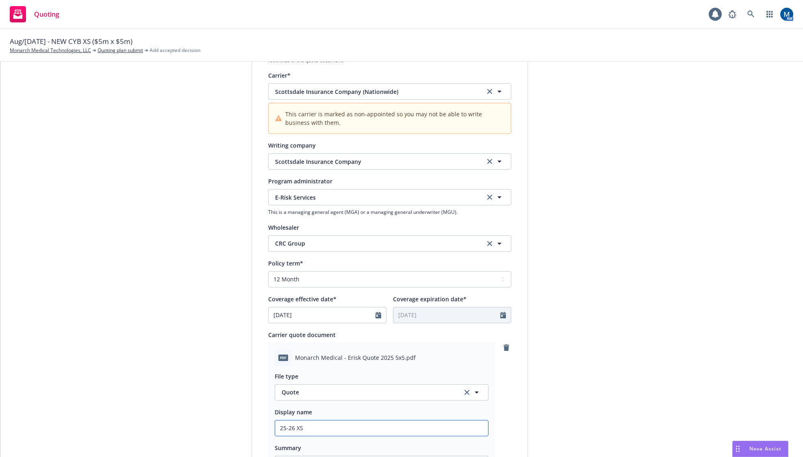
type input "25-26 XS C"
type textarea "x"
type input "25-26 XS CY"
type textarea "x"
type input "25-26 XS CYB"
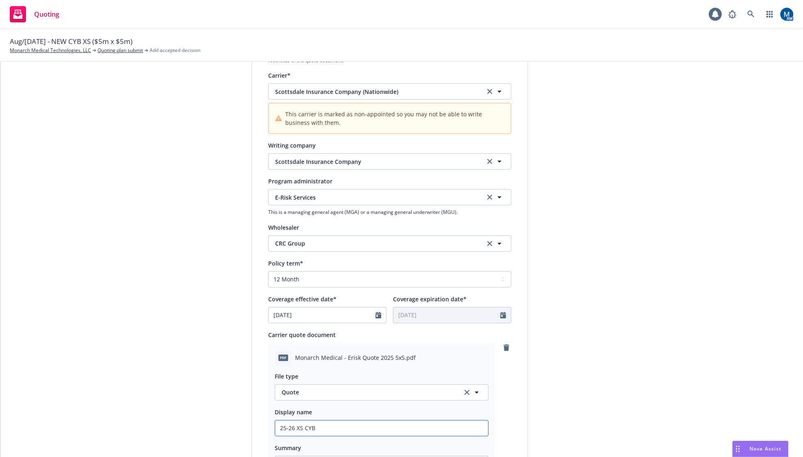
type textarea "x"
type input "25-26 XS CYB"
type textarea "x"
type input "25-26 XS CYB Q"
type textarea "x"
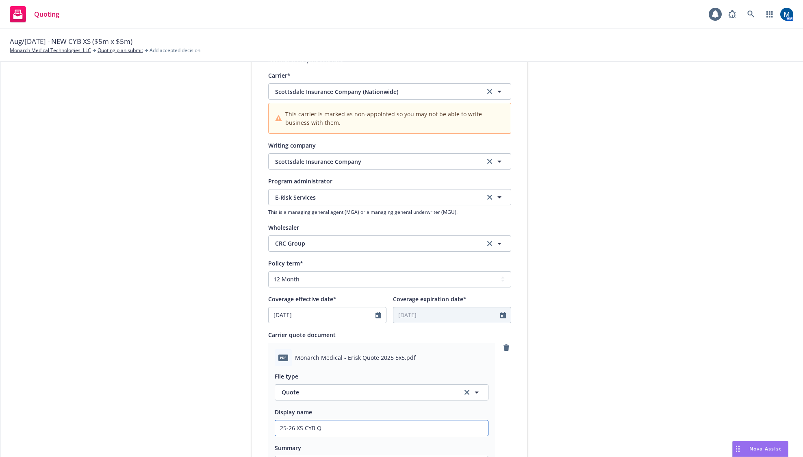
type input "25-26 XS CYB Qu"
type textarea "x"
type input "25-26 XS CYB Q"
type textarea "x"
type input "25-26 XS CYB"
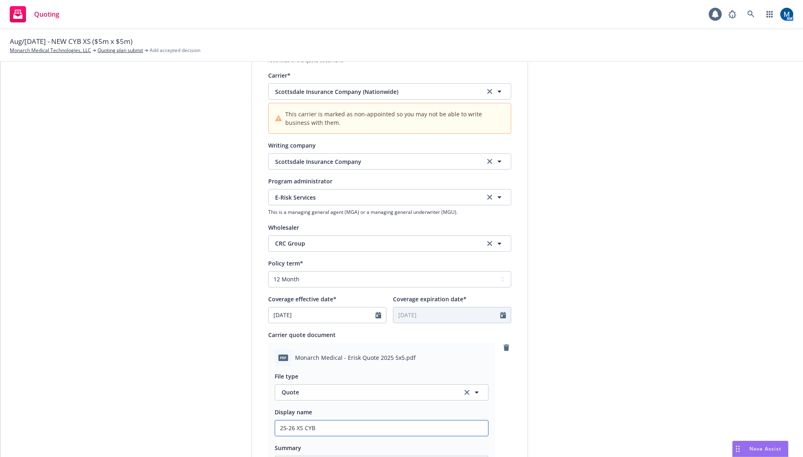
type textarea "x"
type input "25-26 XS CYB"
type textarea "x"
type input "25-26 XS CY"
type textarea "x"
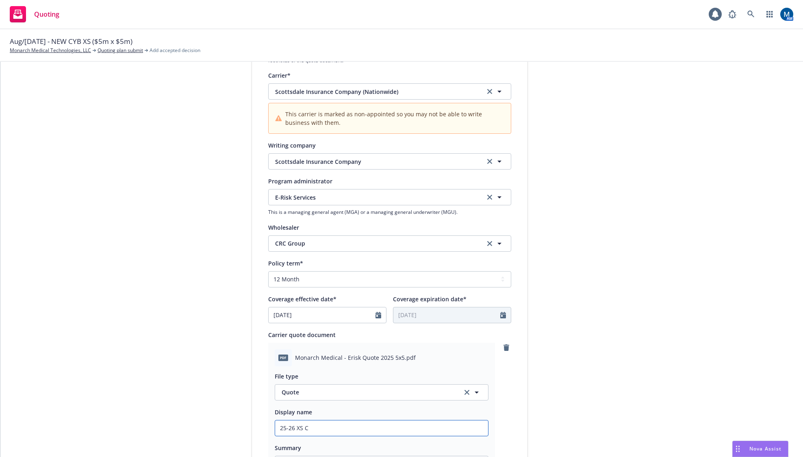
type input "25-26 XS"
type textarea "x"
type input "25-26 XS"
type textarea "x"
type input "25-26 X"
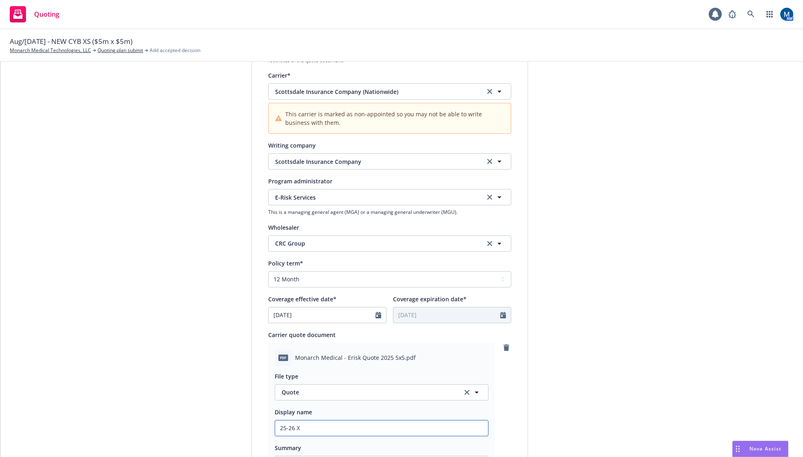
type textarea "x"
type input "25-26"
type textarea "x"
type input "25-26 X"
type textarea "x"
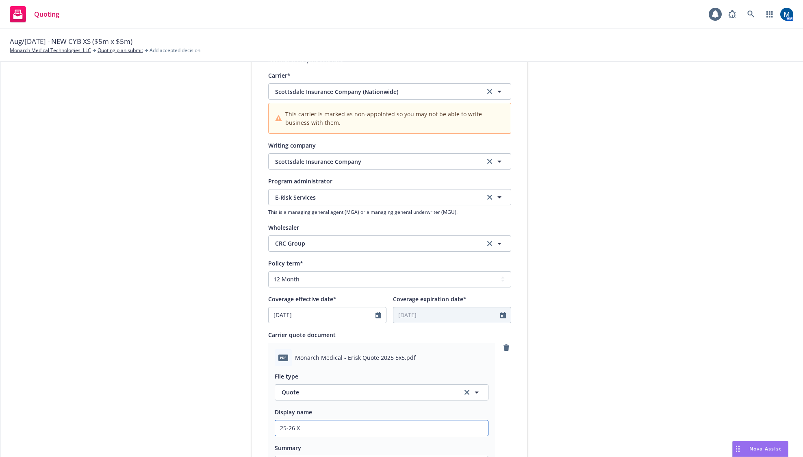
type input "25-26 XY"
type textarea "x"
type input "25-26 XYB"
type textarea "x"
type input "25-26 XYB"
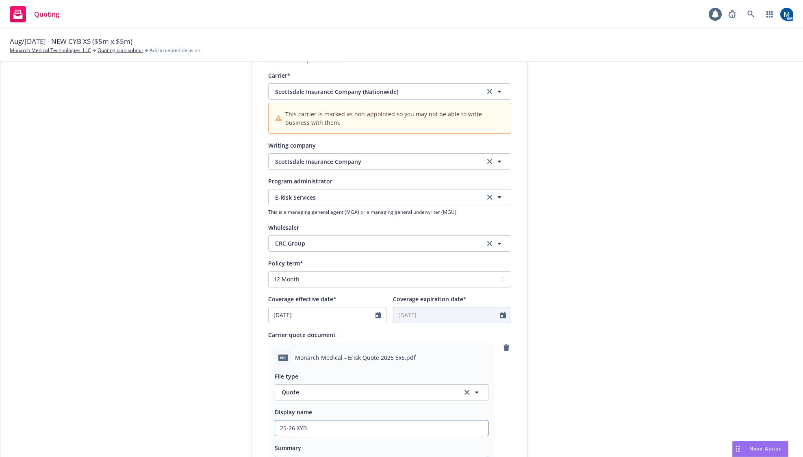
type textarea "x"
type input "25-26 XYB X"
type textarea "x"
type input "25-26 XYB XS"
type textarea "x"
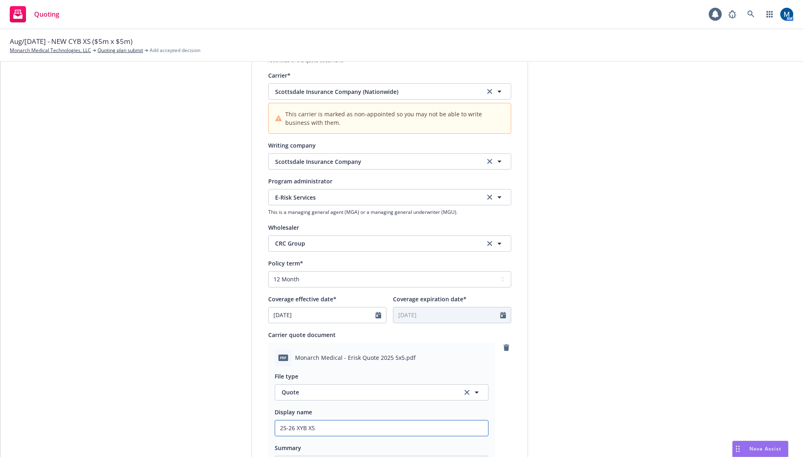
type input "25-26 XYB XS"
type textarea "x"
type input "25-26 XYB XS Q"
type textarea "x"
type input "25-26 XYB XS Qu"
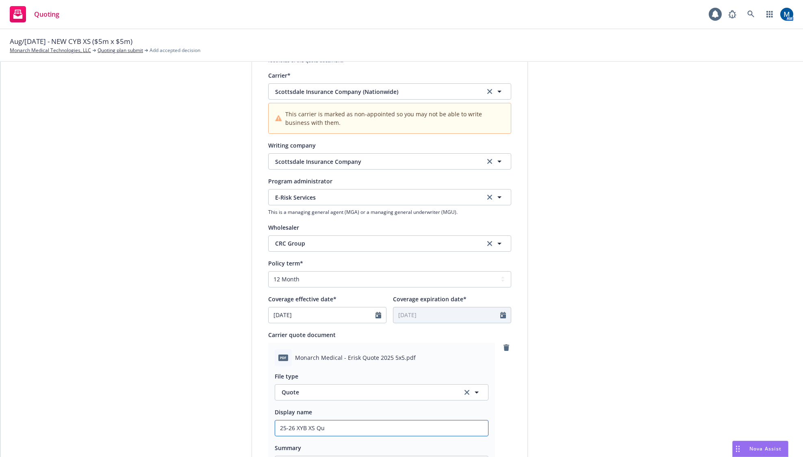
type textarea "x"
type input "25-26 XYB XS Quo"
type textarea "x"
type input "25-26 XYB XS Quot"
type textarea "x"
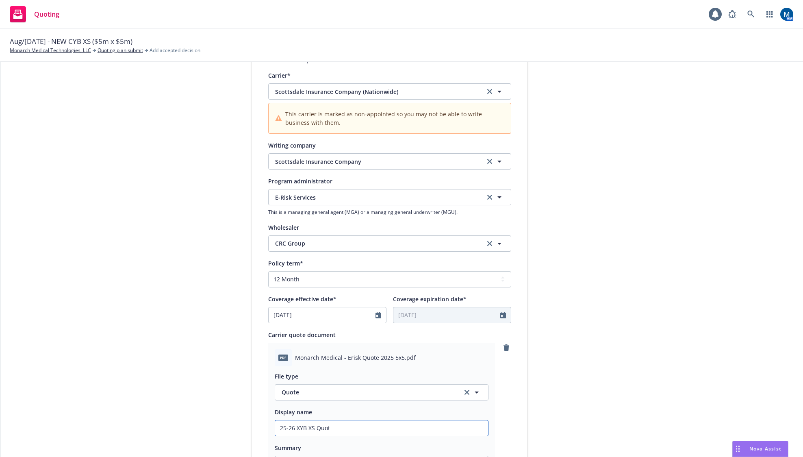
type input "25-26 XYB XS Quote"
type textarea "x"
type input "25-26 XYB XS Quote,"
type textarea "x"
type input "25-26 XYB XS Quote,"
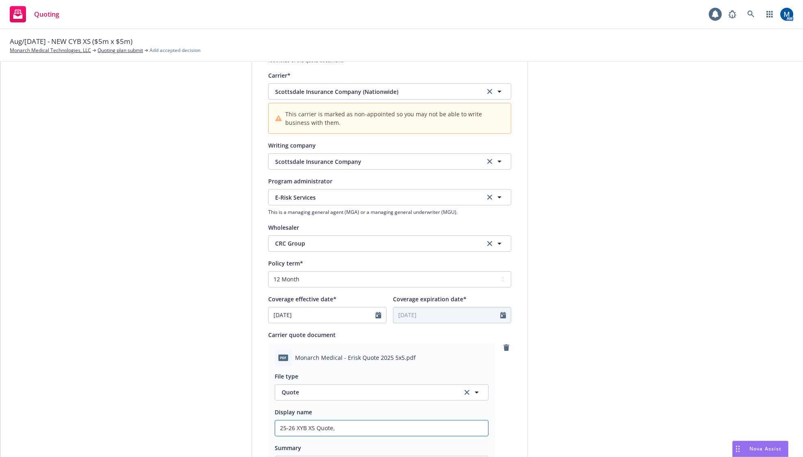
type textarea "x"
type input "25-26 XYB XS Quote, P"
type textarea "x"
type input "25-26 XYB XS Quote, Pr"
type textarea "x"
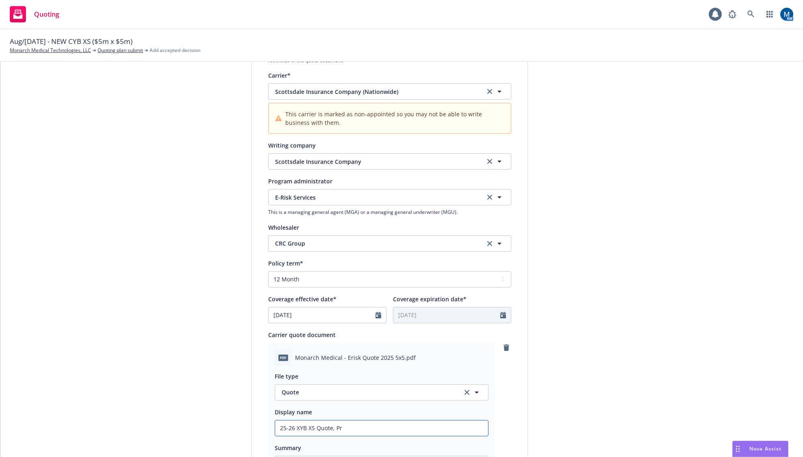
type input "25-26 XYB XS Quote, Pro"
type textarea "x"
type input "25-26 XYB XS Quote, Prop"
type textarea "x"
type input "25-26 XYB XS Quote, Propo"
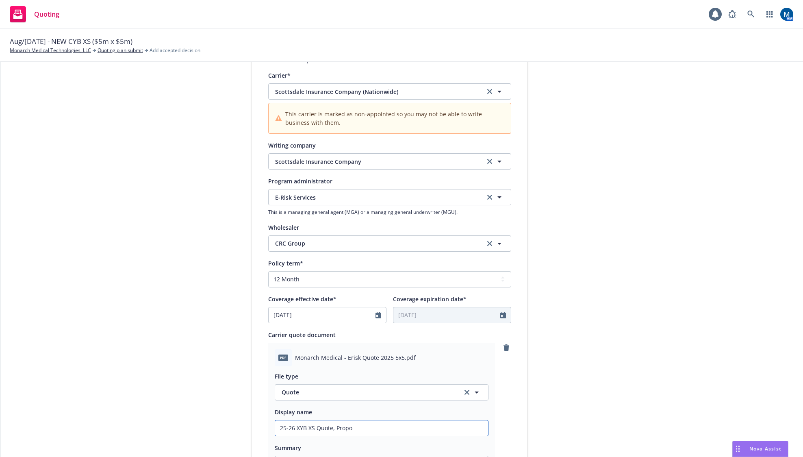
type textarea "x"
type input "25-26 XYB XS Quote, Propos"
type textarea "x"
type input "25-26 XYB XS Quote, Proposa"
type textarea "x"
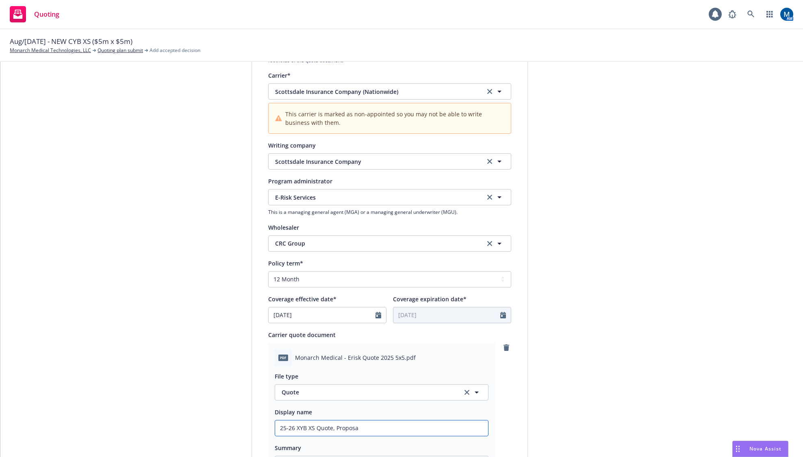
type input "25-26 XYB XS Quote, Proposal"
type textarea "x"
type input "25-26 XYB XS Quote, Proposal"
type textarea "x"
type input "25-26 XYB XS Quote, Proposal -"
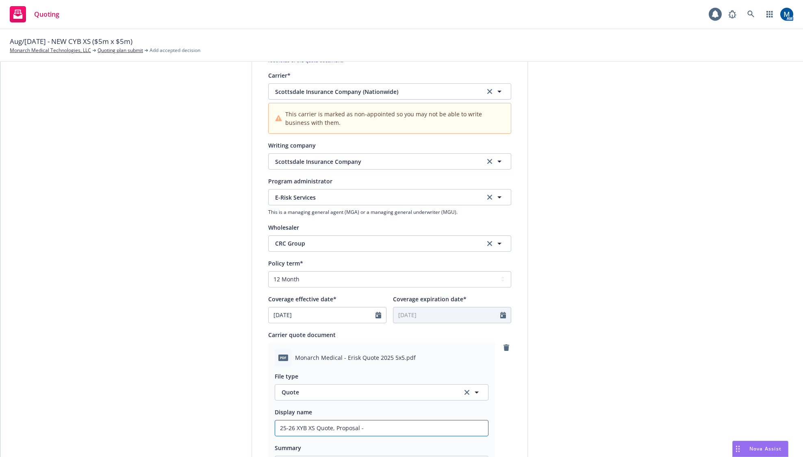
type textarea "x"
type input "25-26 XYB XS Quote, Proposal -"
type textarea "x"
type input "25-26 XYB XS Quote, Proposal - C"
type textarea "x"
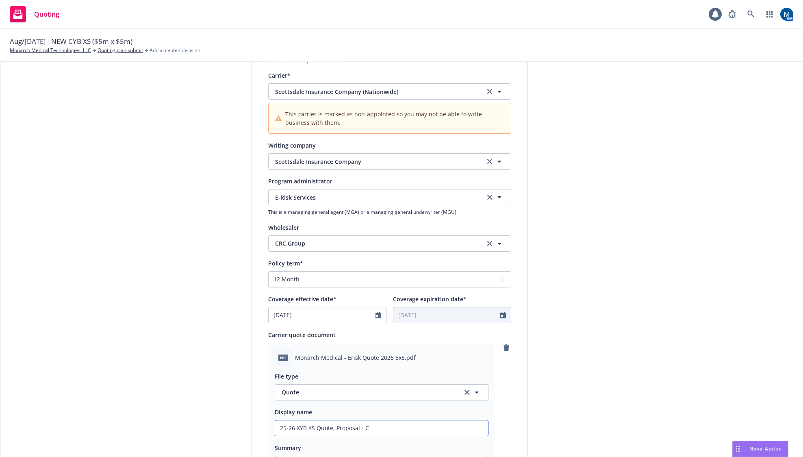
type input "25-26 XYB XS Quote, Proposal - CR"
type textarea "x"
type input "25-26 XYB XS Quote, Proposal - CRC"
type textarea "x"
type input "25-26 XYB XS Quote, Proposal - CRC,"
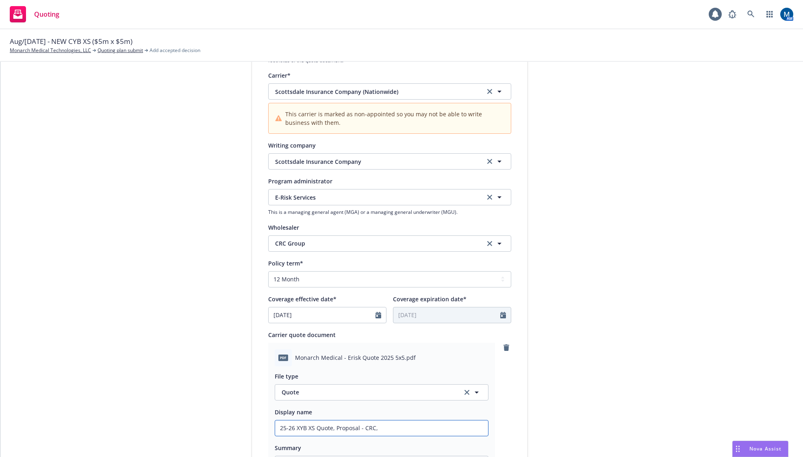
type textarea "x"
type input "25-26 XYB XS Quote, Proposal - CRC,"
type textarea "x"
type input "25-26 XYB XS Quote, Proposal - CRC, E"
type textarea "x"
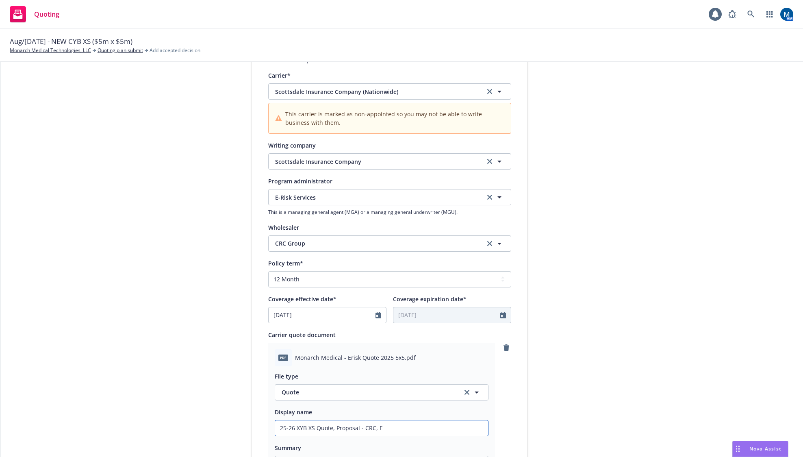
type input "25-26 XYB XS Quote, Proposal - CRC, E-"
type textarea "x"
type input "25-26 XYB XS Quote, Proposal - CRC, E-R"
type textarea "x"
type input "25-26 XYB XS Quote, Proposal - CRC, E-Ri"
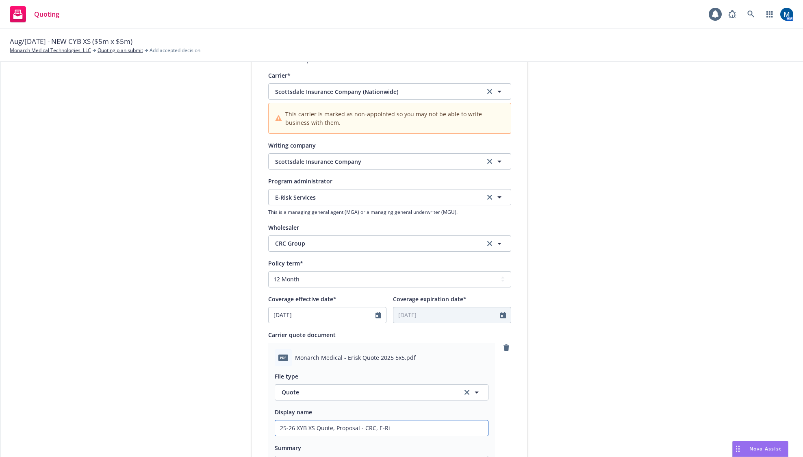
type textarea "x"
type input "25-26 XYB XS Quote, Proposal - CRC, E-Ris"
type textarea "x"
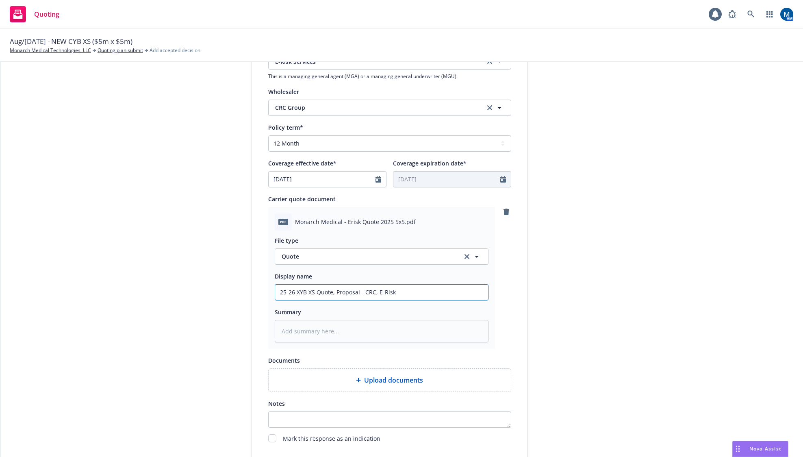
scroll to position [387, 0]
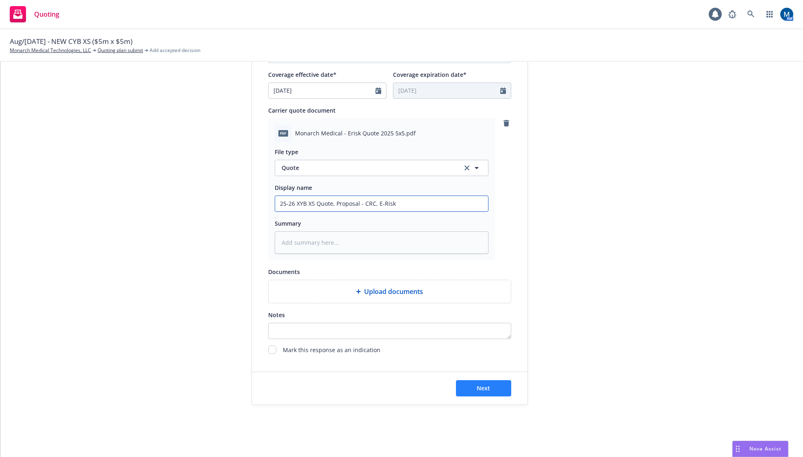
type input "25-26 XYB XS Quote, Proposal - CRC, E-Risk"
click at [468, 382] on button "Next" at bounding box center [483, 388] width 55 height 16
type textarea "x"
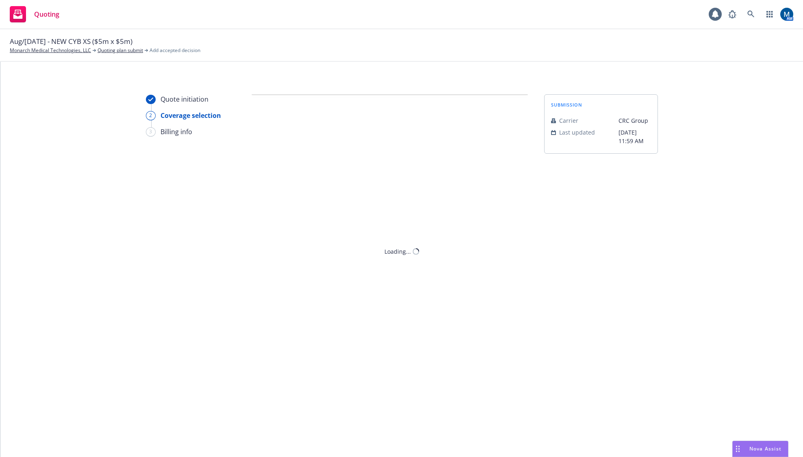
scroll to position [0, 0]
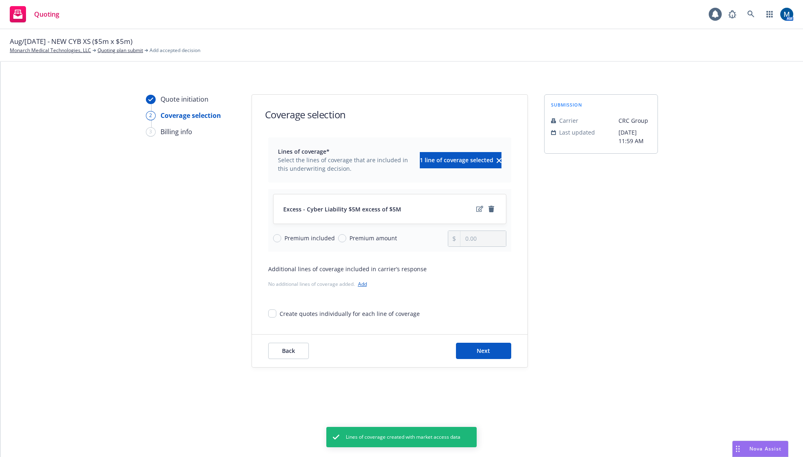
drag, startPoint x: 300, startPoint y: 239, endPoint x: 305, endPoint y: 240, distance: 5.4
click at [300, 239] on span "Premium included" at bounding box center [310, 238] width 50 height 9
click at [281, 239] on input "Premium included" at bounding box center [277, 238] width 8 height 8
radio input "true"
click at [482, 348] on span "Next" at bounding box center [483, 351] width 13 height 8
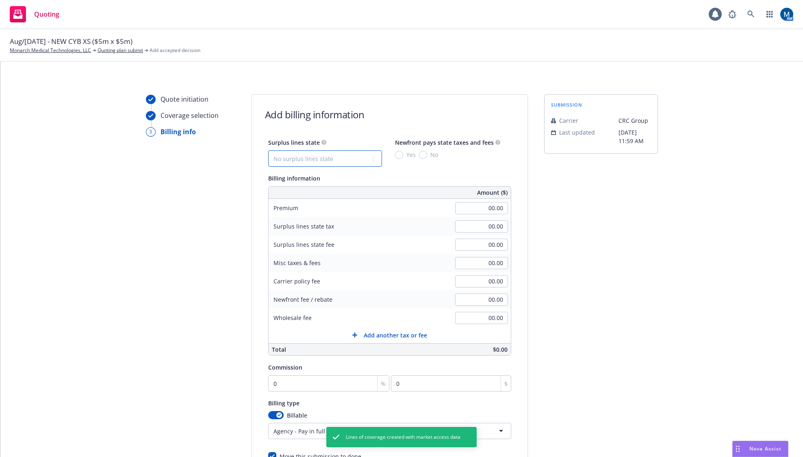
click at [327, 159] on select "No surplus lines state Alaska Alabama Arkansas Arizona California Colorado Conn…" at bounding box center [325, 158] width 114 height 16
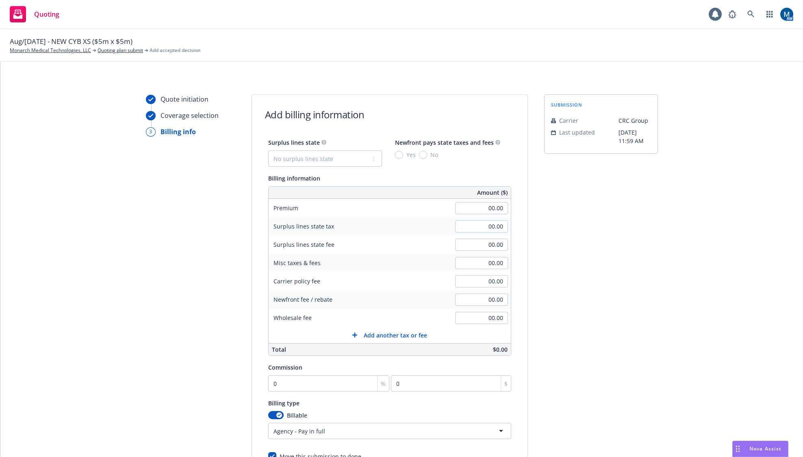
click at [148, 274] on div "Quote initiation Coverage selection 3 Billing info" at bounding box center [190, 302] width 89 height 416
click at [363, 157] on select "No surplus lines state Alaska Alabama Arkansas Arizona California Colorado Conn…" at bounding box center [325, 158] width 114 height 16
select select "NC"
click at [268, 150] on select "No surplus lines state Alaska Alabama Arkansas Arizona California Colorado Conn…" at bounding box center [325, 158] width 114 height 16
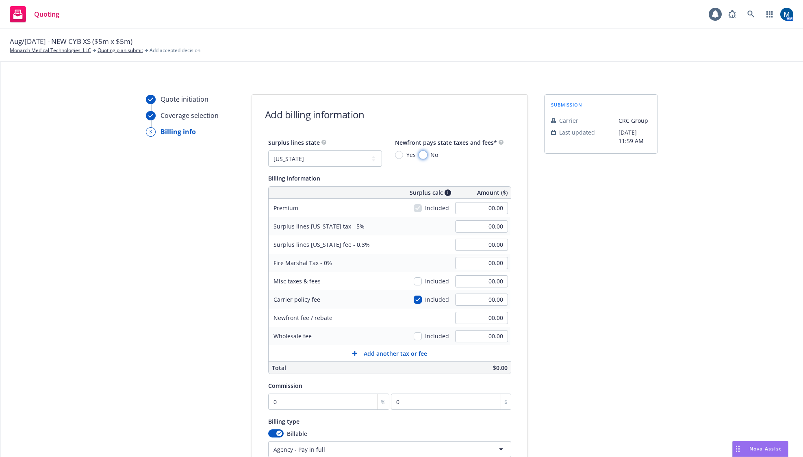
click at [419, 154] on input "No" at bounding box center [423, 155] width 8 height 8
radio input "true"
click at [491, 209] on input "00.00" at bounding box center [481, 208] width 53 height 12
click at [139, 286] on div "Quote initiation Coverage selection 3 Billing info Add billing information Surp…" at bounding box center [401, 311] width 783 height 434
click at [490, 210] on input "00.00" at bounding box center [481, 208] width 53 height 12
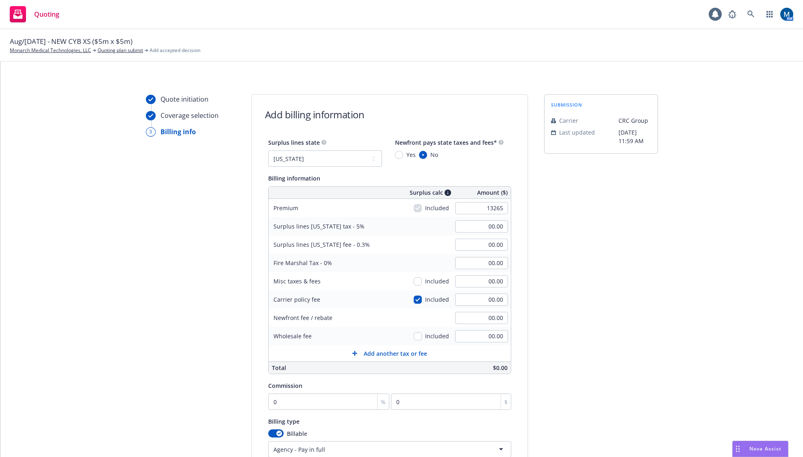
type input "13,265.00"
type input "663.25"
type input "39.80"
click at [597, 216] on div "submission Carrier CRC Group Last updated 8/18, 11:59 AM" at bounding box center [601, 311] width 114 height 434
click at [202, 285] on div "Quote initiation Coverage selection 3 Billing info" at bounding box center [190, 311] width 89 height 434
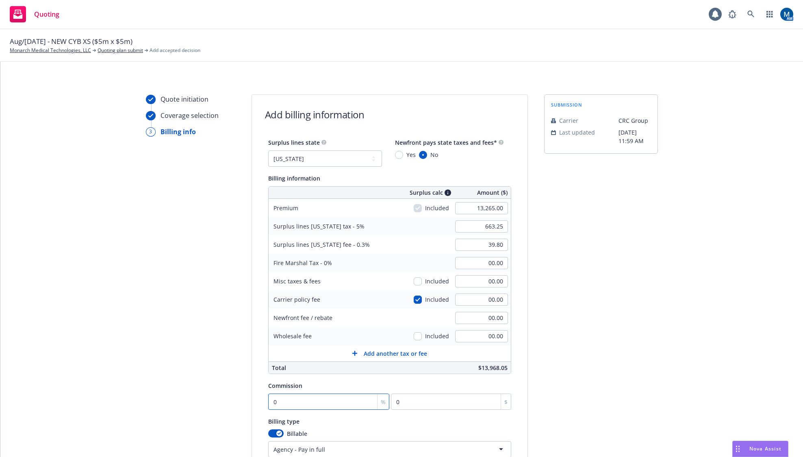
click at [326, 402] on input "0" at bounding box center [329, 402] width 122 height 16
type input "1"
type input "132.65"
type input "10"
type input "1326.5"
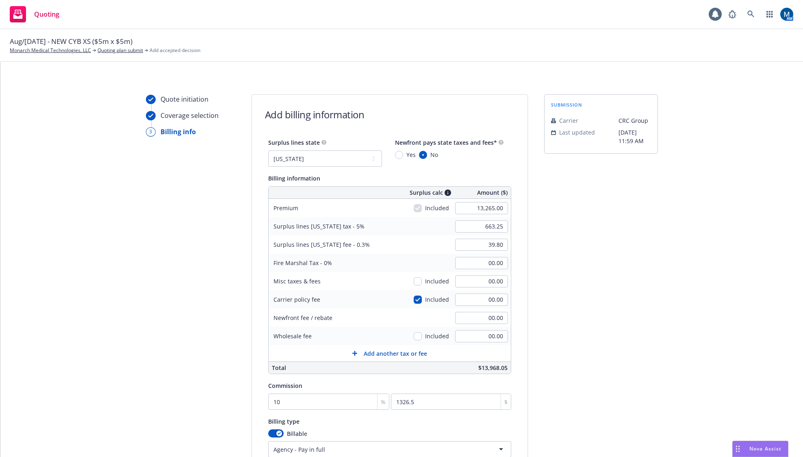
click at [140, 370] on div "Quote initiation Coverage selection 3 Billing info Add billing information Surp…" at bounding box center [401, 311] width 783 height 434
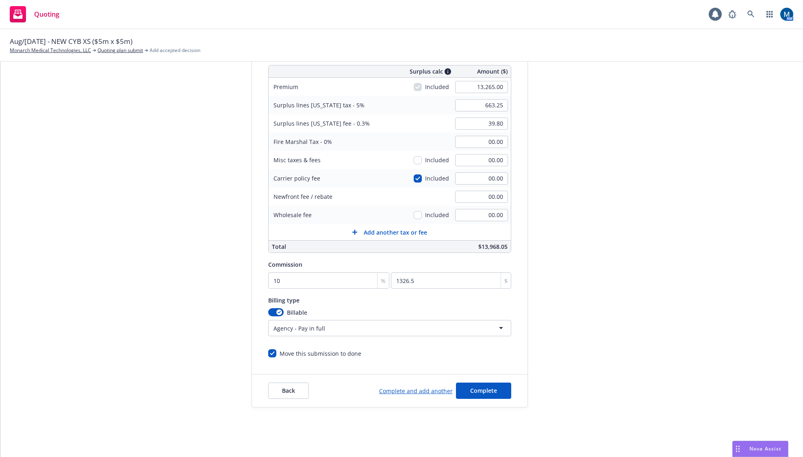
scroll to position [122, 0]
type input "1"
type input "132.65"
type input "12"
type input "1591.8"
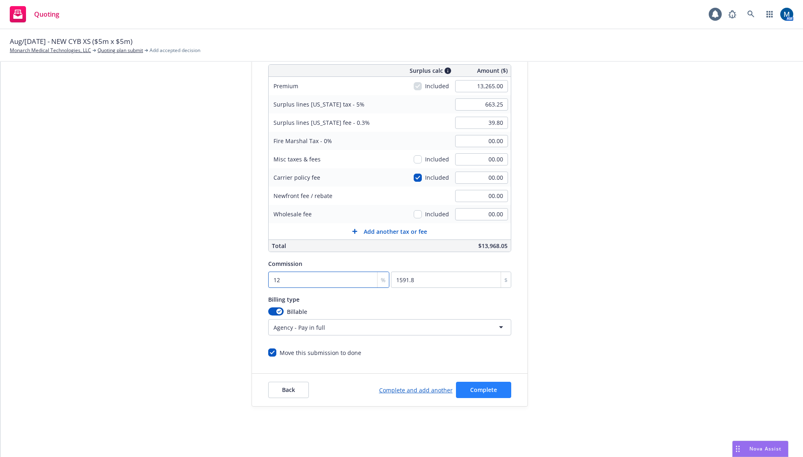
type input "12"
click at [494, 390] on span "Complete" at bounding box center [483, 390] width 27 height 8
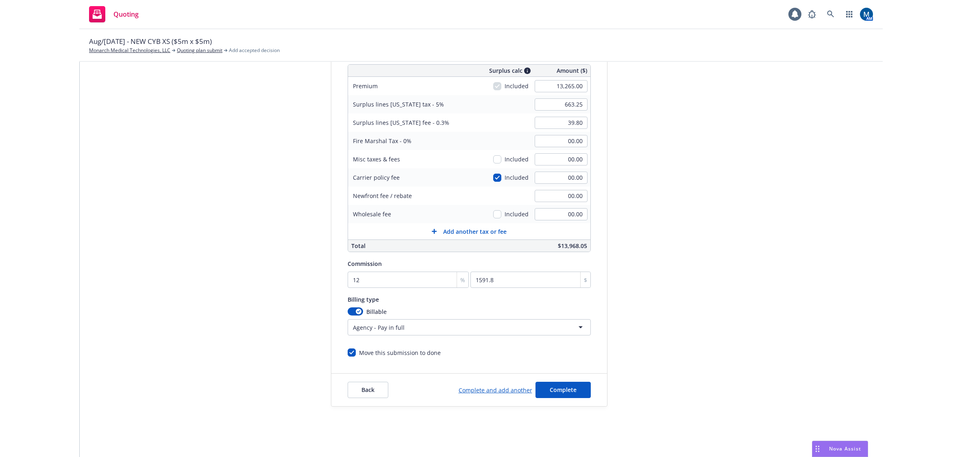
scroll to position [0, 0]
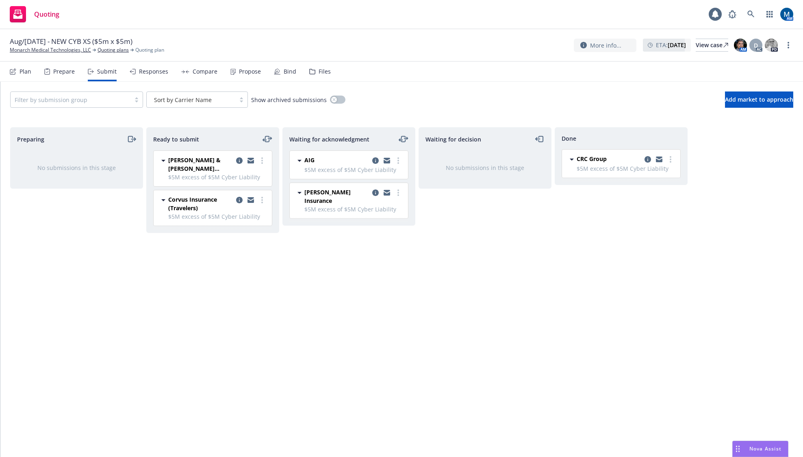
click at [155, 76] on div "Responses" at bounding box center [149, 72] width 39 height 20
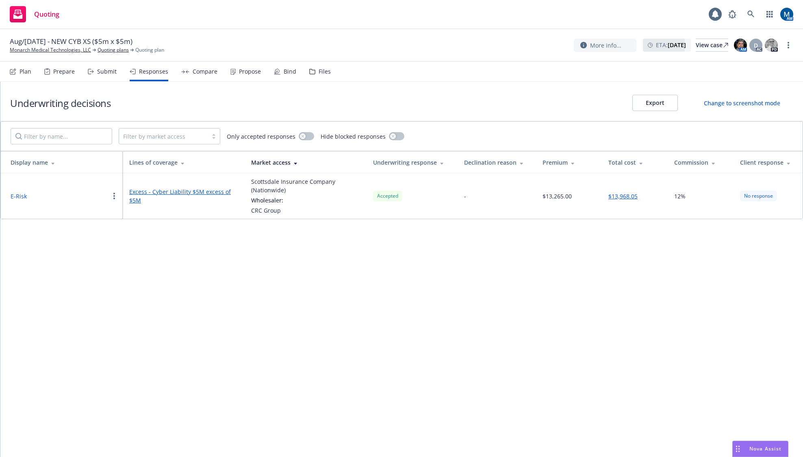
click at [164, 276] on div "Underwriting decisions Export Change to screenshot mode Filter by market access…" at bounding box center [401, 269] width 803 height 375
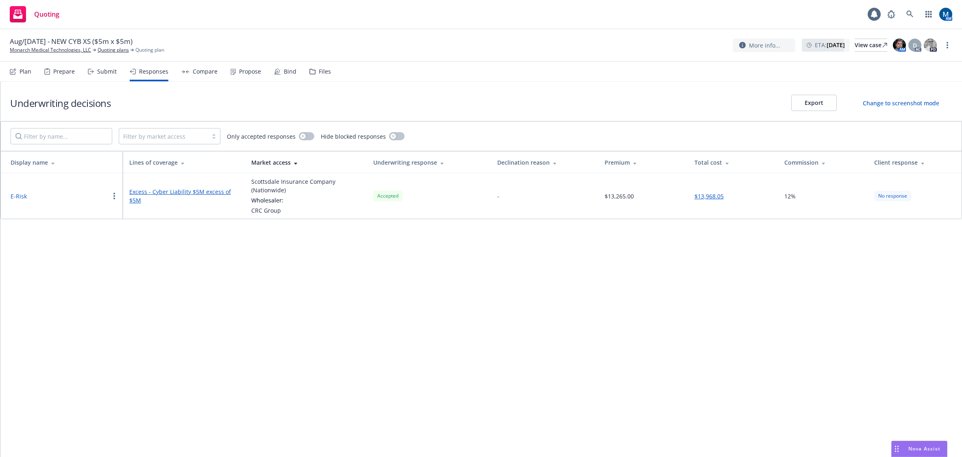
click at [123, 298] on div "Underwriting decisions Export Change to screenshot mode Filter by market access…" at bounding box center [480, 269] width 961 height 375
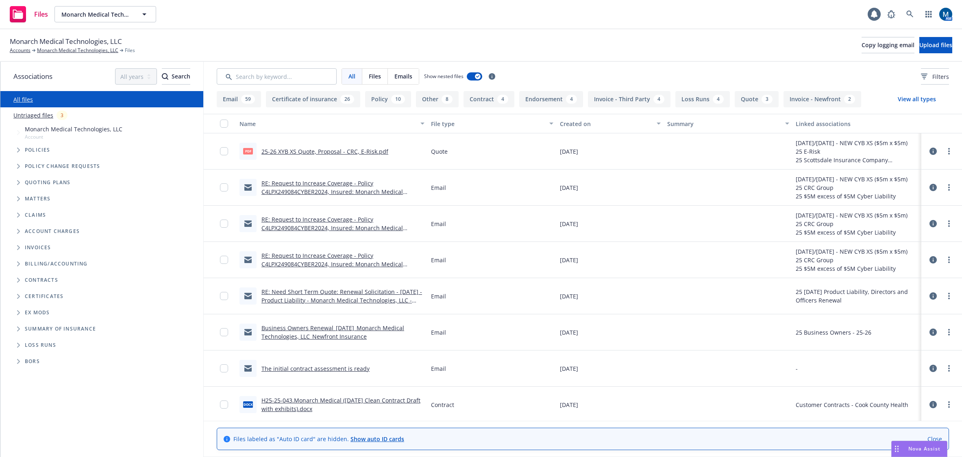
click at [381, 77] on span "Files" at bounding box center [375, 76] width 12 height 9
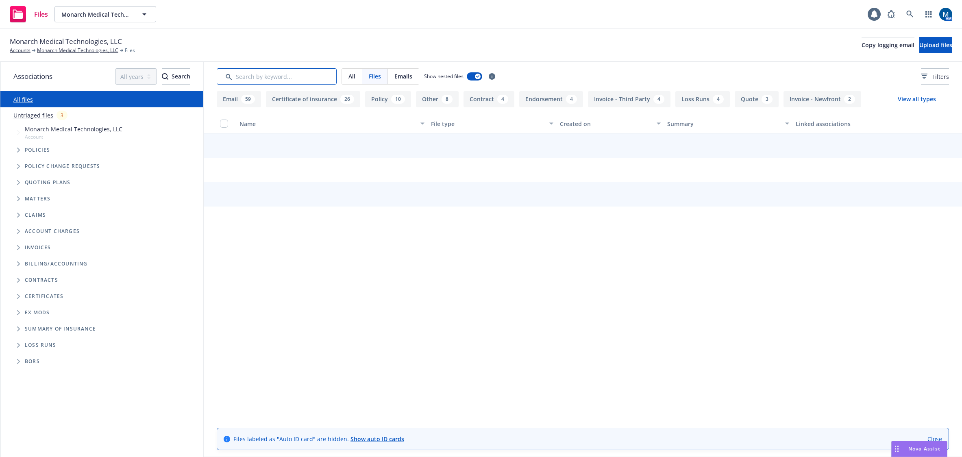
click at [294, 74] on input "Search by keyword..." at bounding box center [277, 76] width 120 height 16
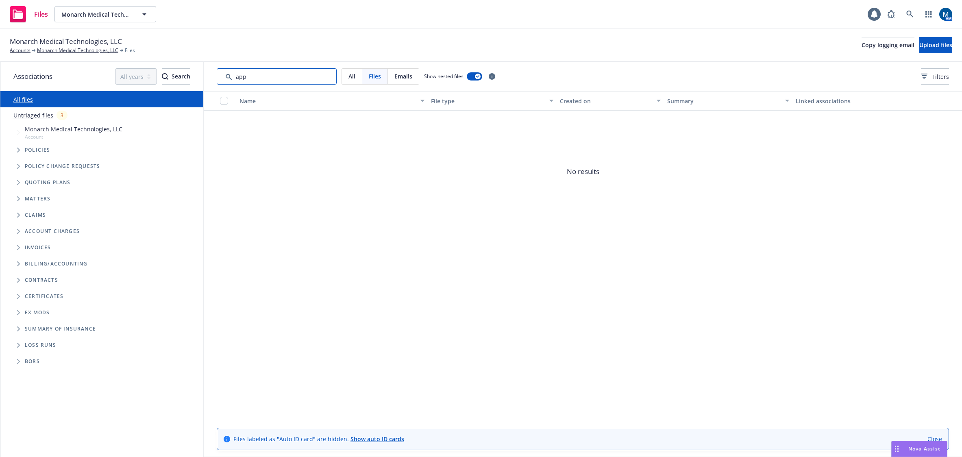
type input "app"
click at [359, 76] on div "All" at bounding box center [352, 76] width 20 height 15
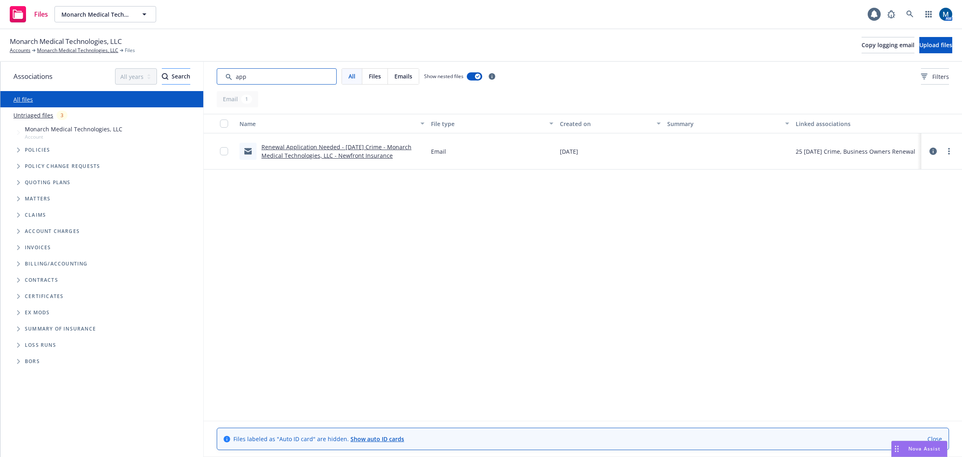
drag, startPoint x: 205, startPoint y: 77, endPoint x: 177, endPoint y: 76, distance: 27.7
click at [177, 77] on div "Associations All years 2027 2026 2025 2024 2023 2022 2021 2020 2019 2018 2017 2…" at bounding box center [480, 259] width 961 height 395
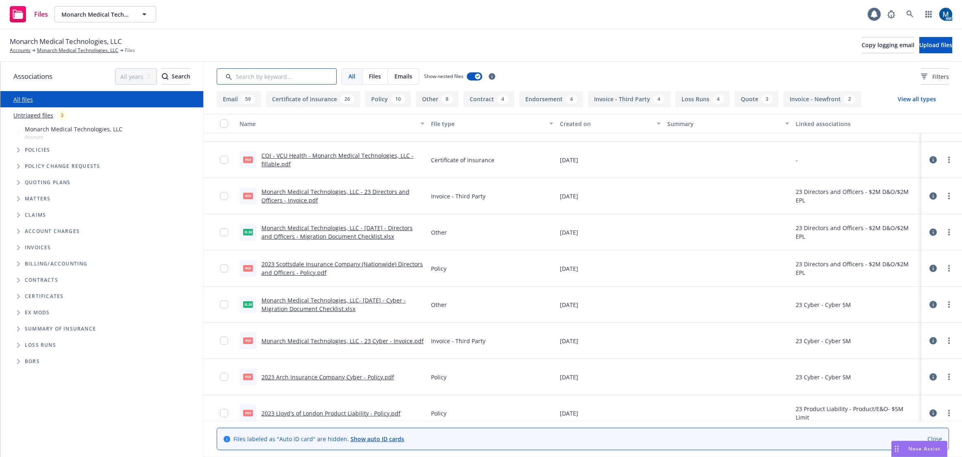
scroll to position [4083, 0]
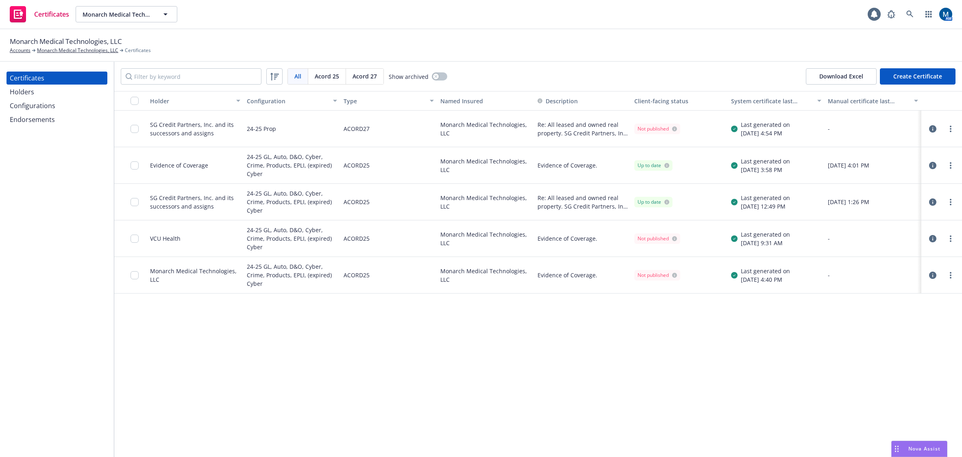
click at [934, 164] on icon "button" at bounding box center [932, 165] width 7 height 7
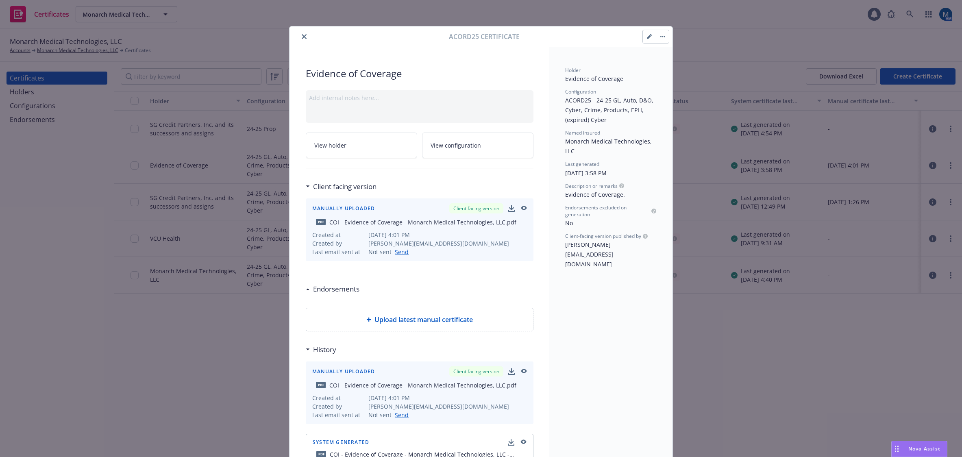
click at [522, 207] on icon "button" at bounding box center [524, 208] width 6 height 4
click at [302, 37] on icon "close" at bounding box center [304, 36] width 5 height 5
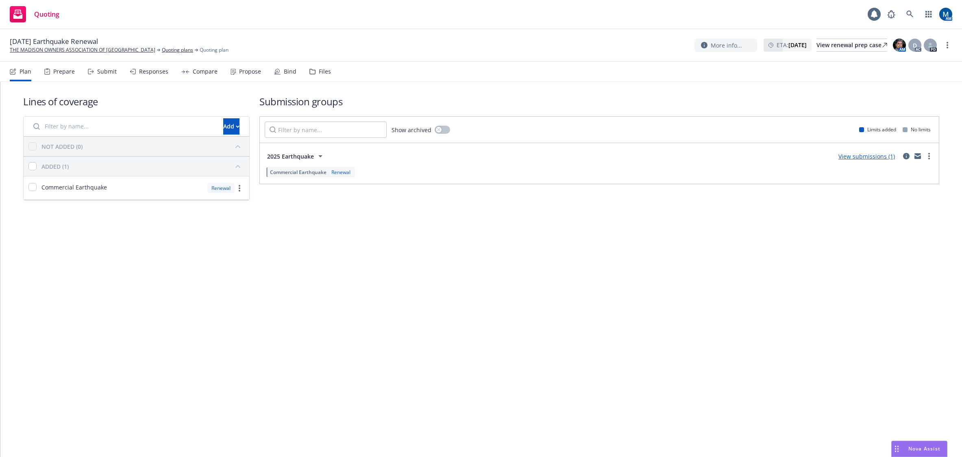
click at [242, 70] on div "Propose" at bounding box center [250, 71] width 22 height 7
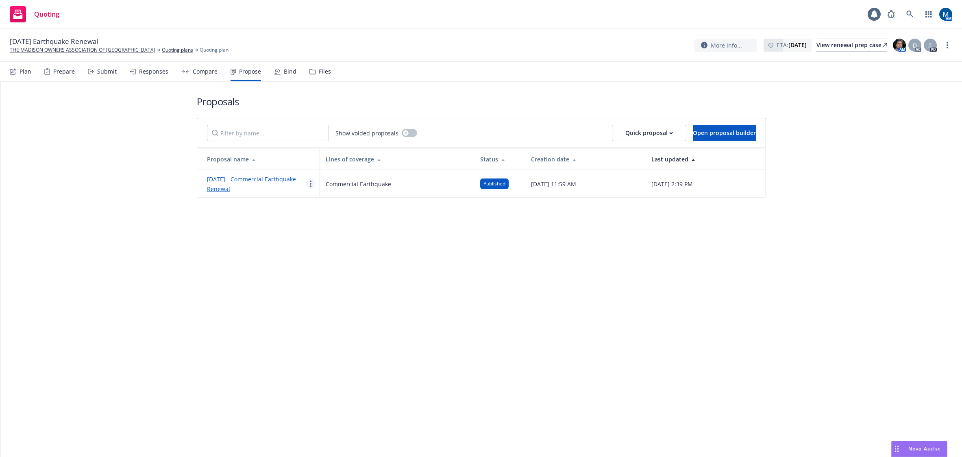
click at [311, 183] on icon "more" at bounding box center [311, 183] width 2 height 7
click at [360, 238] on span "Log client response" at bounding box center [342, 236] width 72 height 8
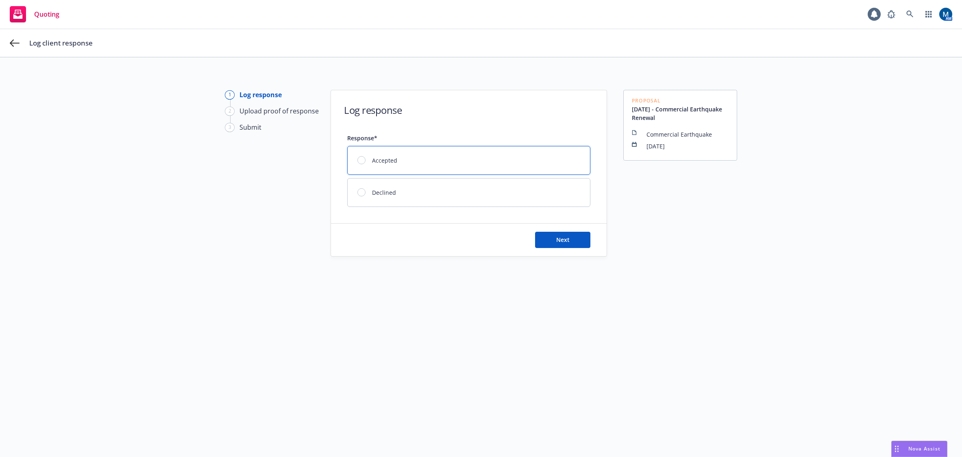
click at [452, 150] on div "Accepted" at bounding box center [469, 160] width 242 height 28
click at [552, 245] on button "Next" at bounding box center [562, 240] width 55 height 16
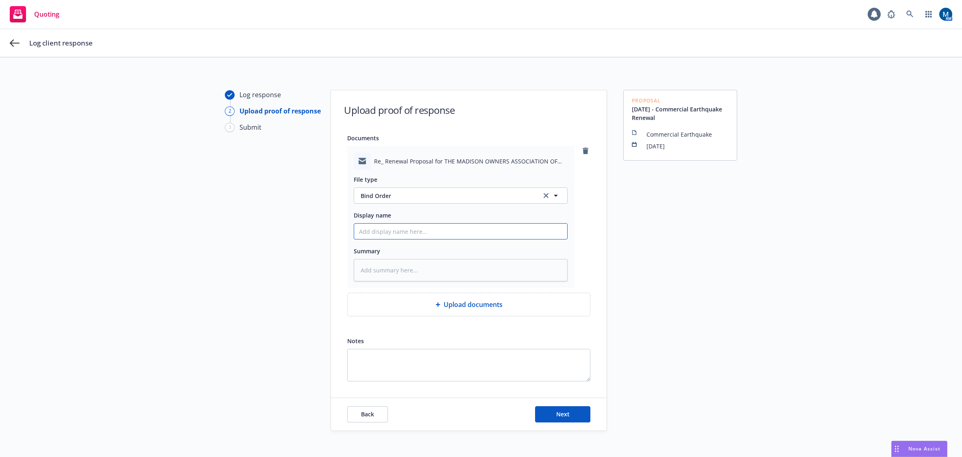
click at [418, 235] on input "Display name" at bounding box center [460, 231] width 213 height 15
type textarea "x"
type input "2"
type textarea "x"
type input "22"
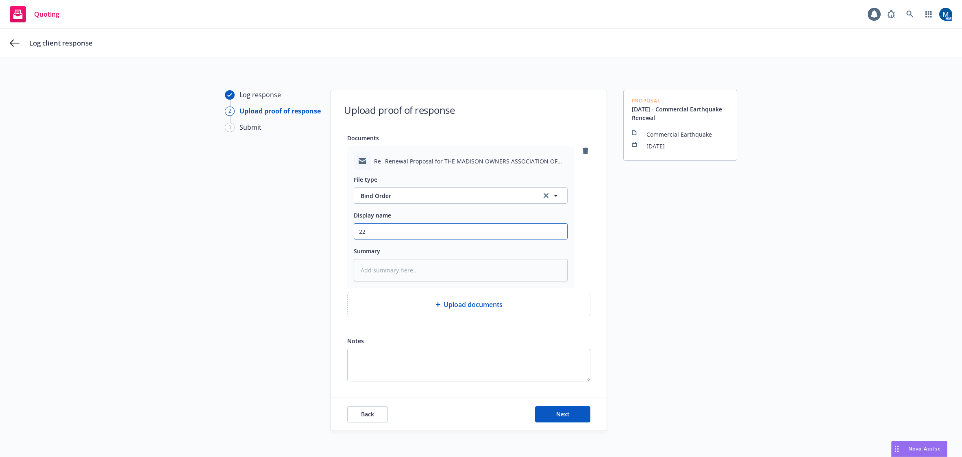
type textarea "x"
type input "2"
type textarea "x"
type input "25"
type textarea "x"
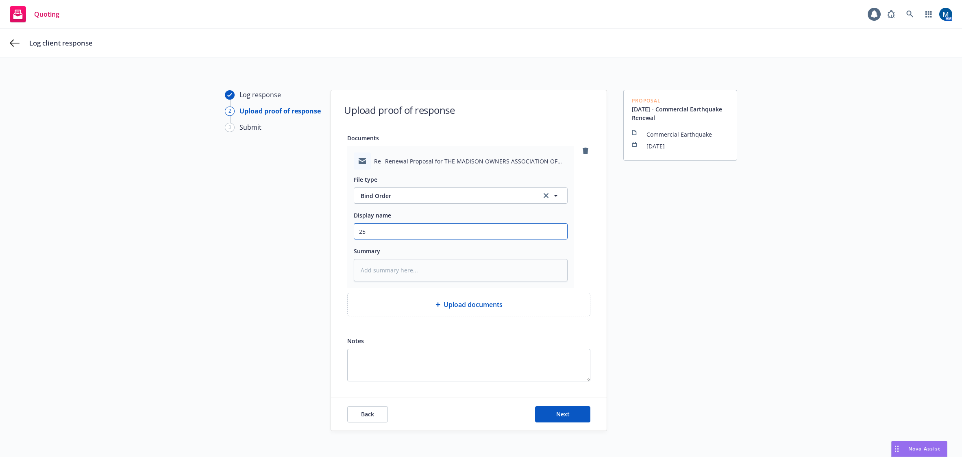
type input "25-"
type textarea "x"
type input "25-2"
type textarea "x"
type input "25-26"
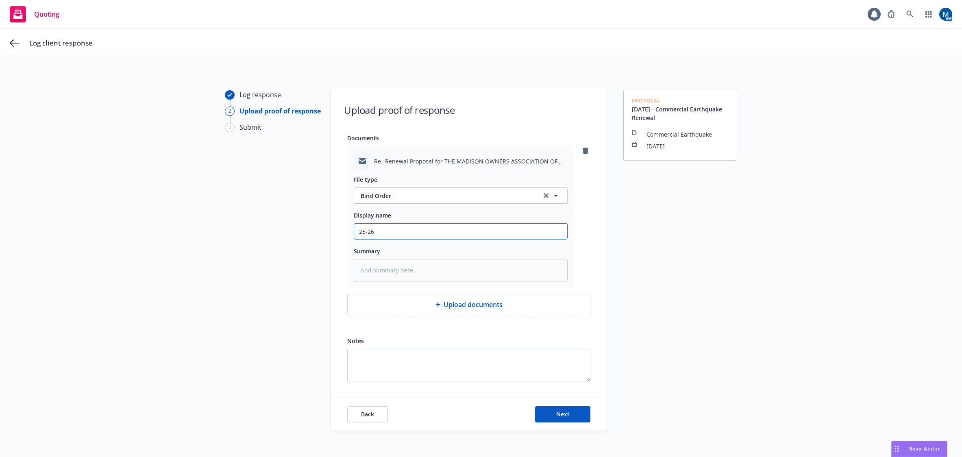
type textarea "x"
type input "25-26"
type textarea "x"
type input "25-26 E"
type textarea "x"
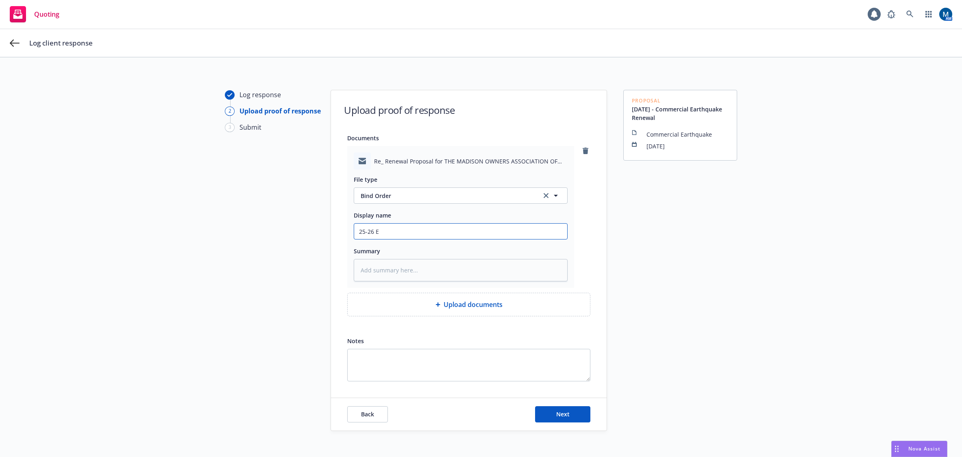
type input "25-26 EQ"
type textarea "x"
type input "25-26 EQ"
type textarea "x"
type input "25-26 EQ B"
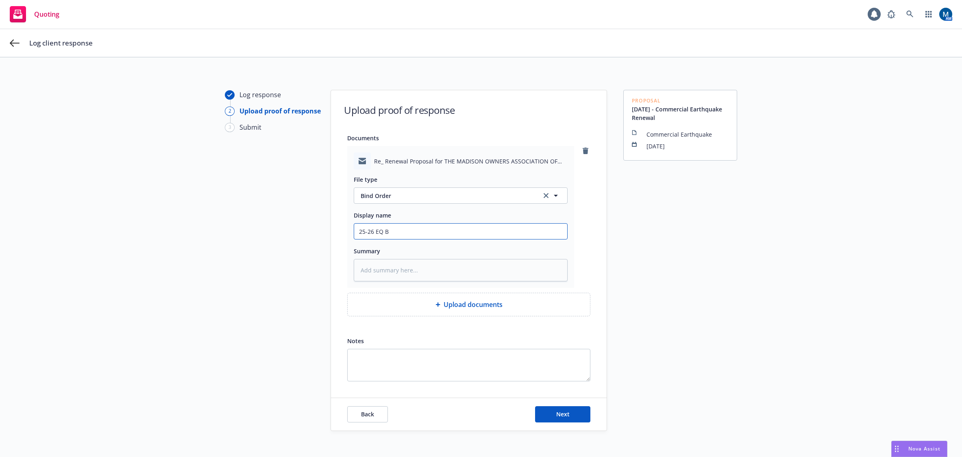
type textarea "x"
type input "25-26 EQ Bi"
type textarea "x"
type input "25-26 EQ Bin"
type textarea "x"
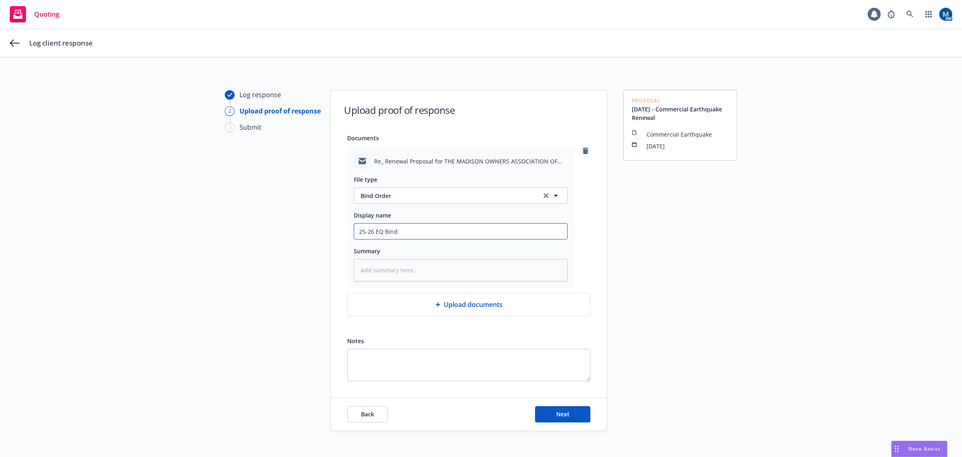
type input "25-26 EQ Bind"
type textarea "x"
type input "25-26 EQ Bind O"
type textarea "x"
type input "25-26 EQ Bind Or"
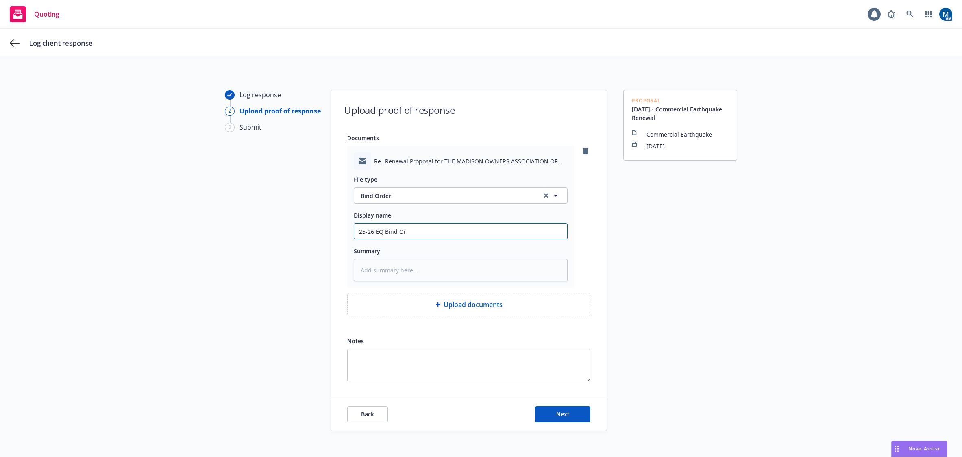
type textarea "x"
type input "25-26 EQ Bind Ord"
type textarea "x"
type input "25-26 EQ Bind Orde"
type textarea "x"
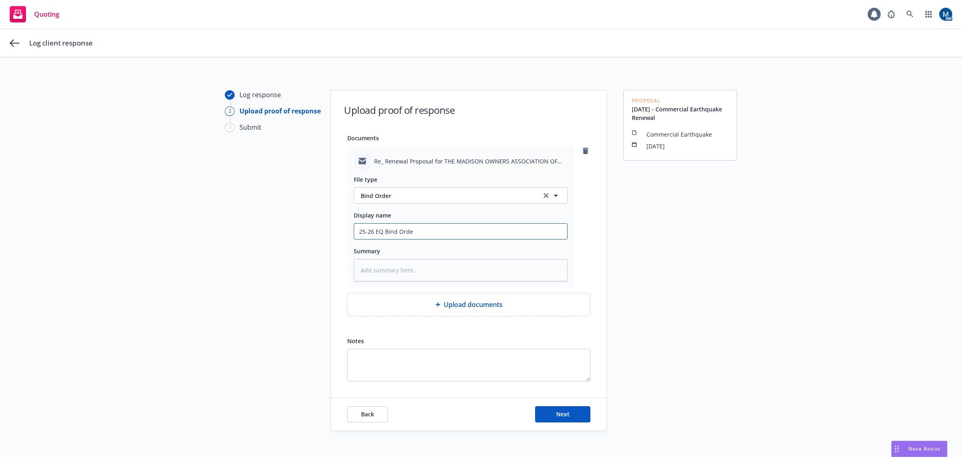
type input "25-26 EQ Bind Order"
type textarea "x"
type input "25-26 EQ Bind Order"
type textarea "x"
type input "25-26 EQ Bind Order -"
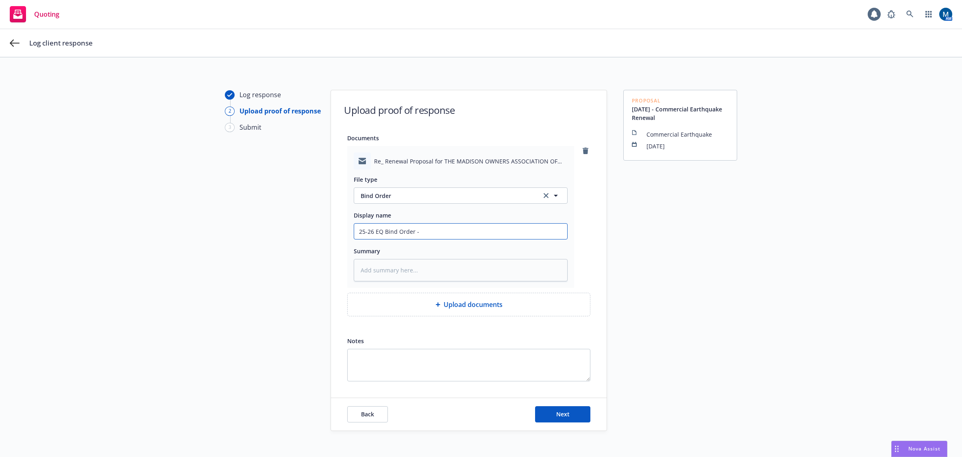
type textarea "x"
type input "25-26 EQ Bind Order -"
type textarea "x"
type input "25-26 EQ Bind Order - f"
type textarea "x"
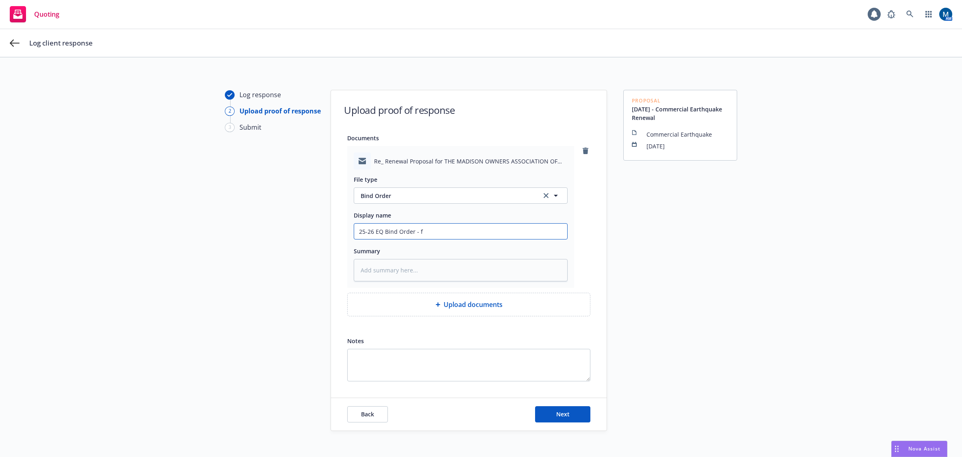
type input "25-26 EQ Bind Order - fr"
type textarea "x"
type input "25-26 EQ Bind Order - fr"
type textarea "x"
type input "25-26 EQ Bind Order - fr I"
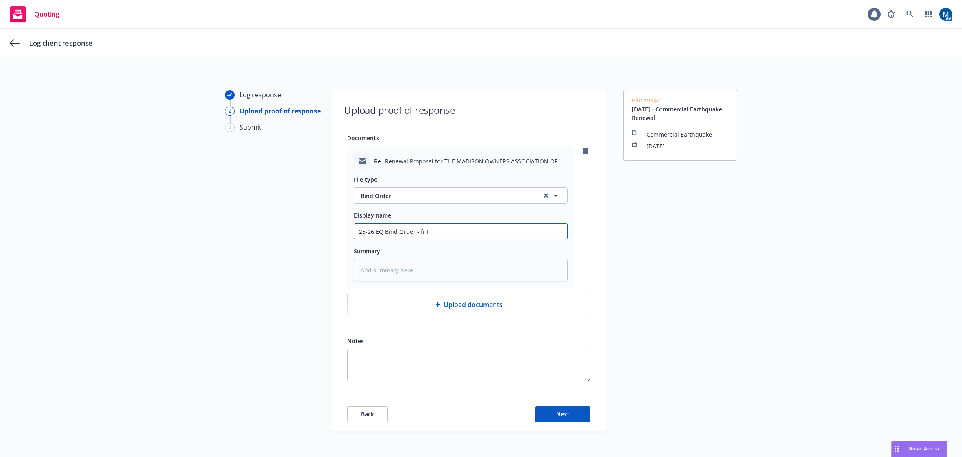
type textarea "x"
type input "25-26 EQ Bind Order - fr In"
type textarea "x"
type input "25-26 EQ Bind Order - fr Ins"
click at [566, 409] on button "Next" at bounding box center [562, 414] width 55 height 16
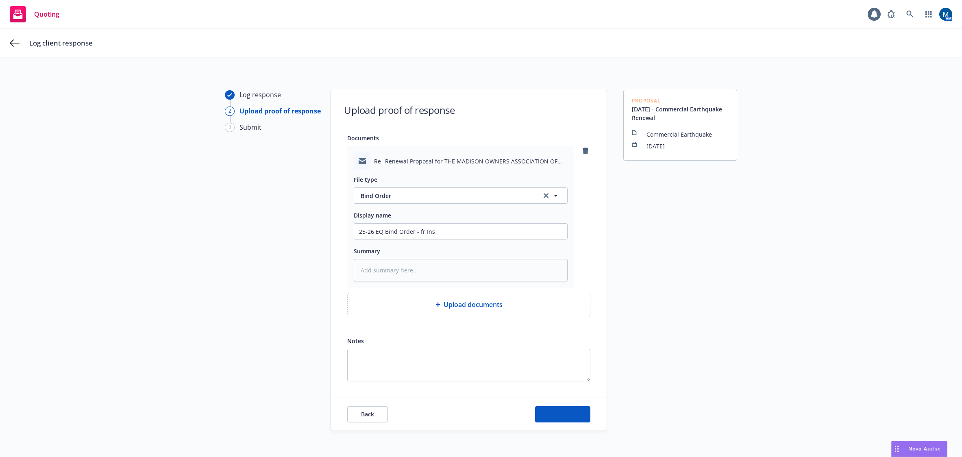
type textarea "x"
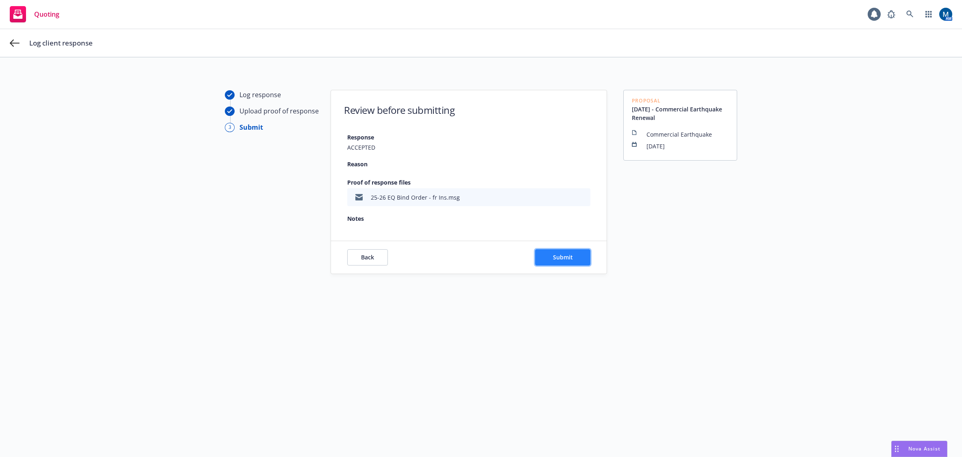
click at [562, 255] on span "Submit" at bounding box center [563, 257] width 20 height 8
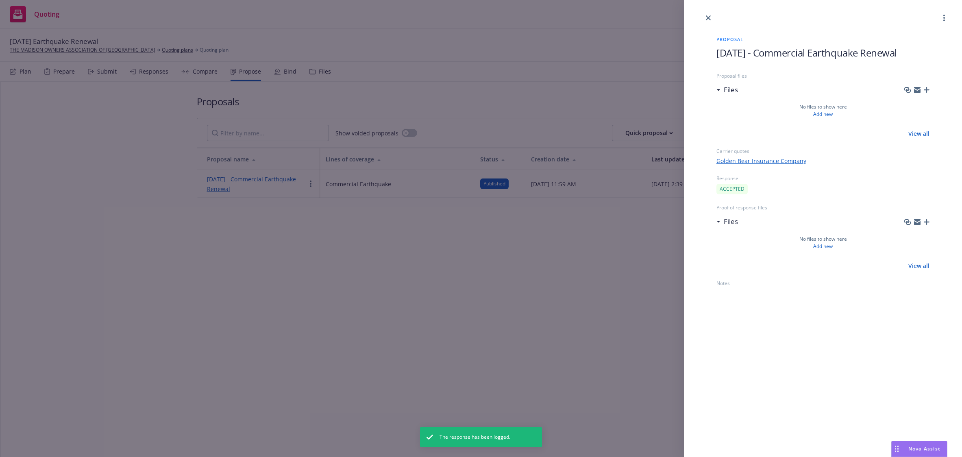
click at [523, 335] on div "Proposal [DATE] - Commercial Earthquake Renewal Proposal files Files No files t…" at bounding box center [481, 228] width 962 height 457
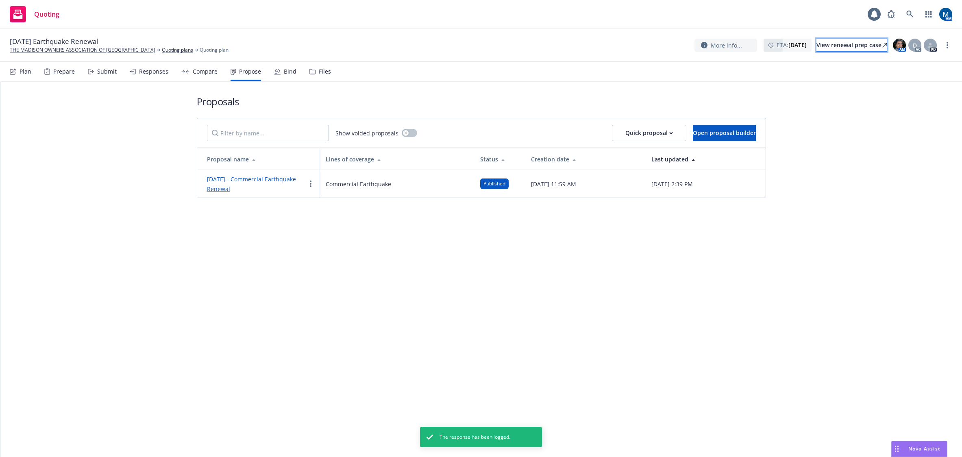
click at [842, 48] on div "View renewal prep case" at bounding box center [851, 45] width 71 height 12
